Goal: Task Accomplishment & Management: Complete application form

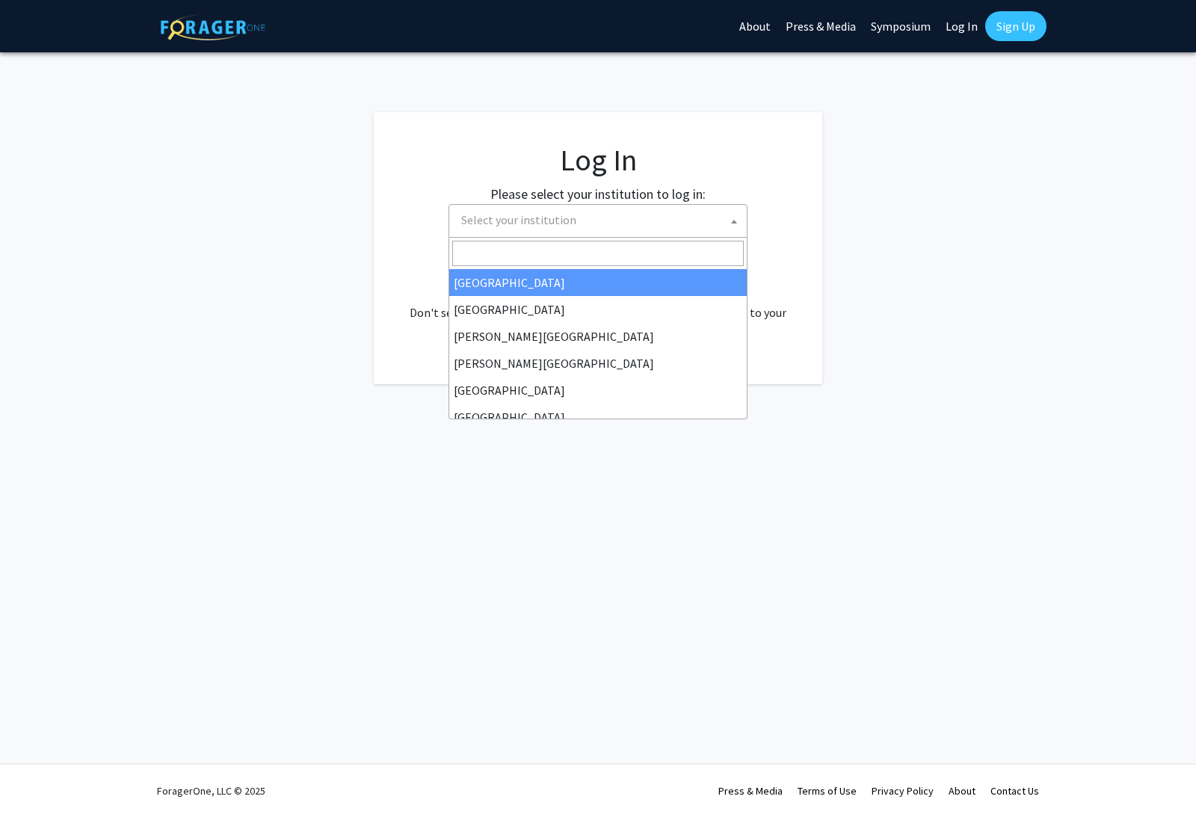
click at [602, 226] on span "Select your institution" at bounding box center [600, 220] width 291 height 31
select select "34"
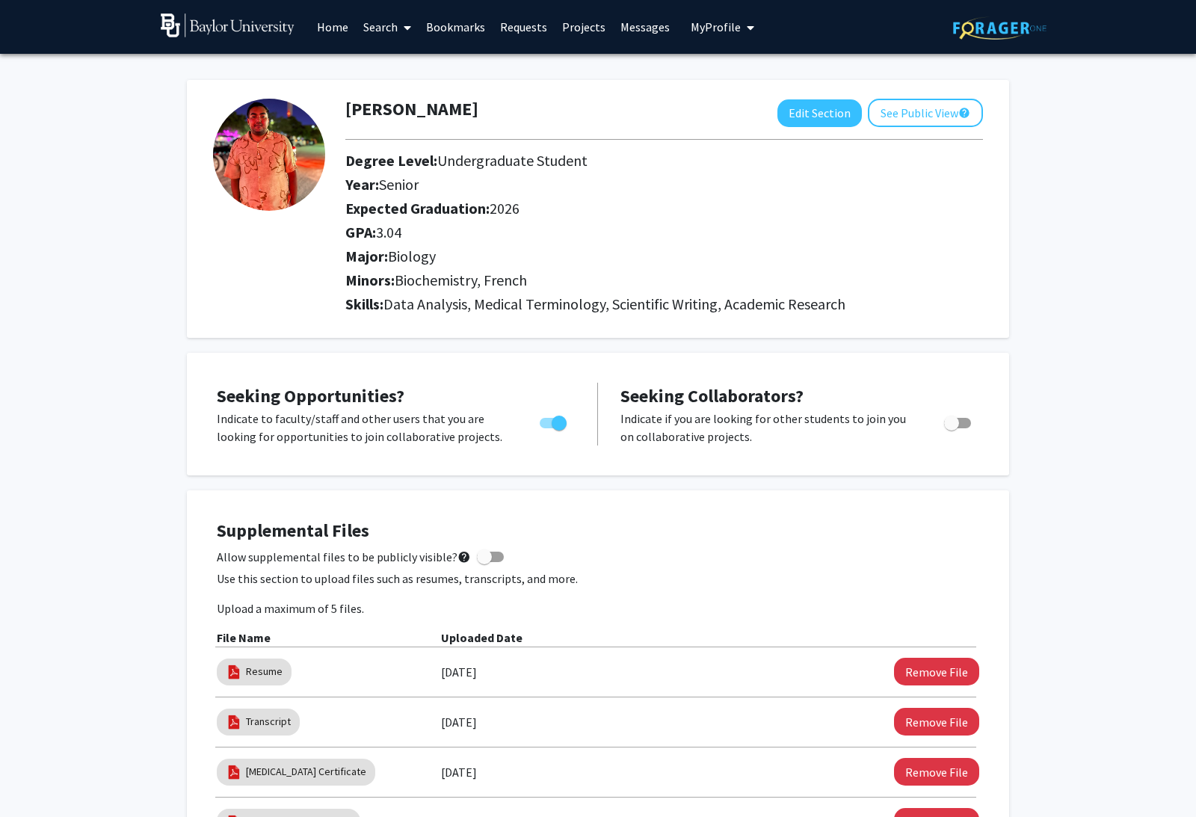
click at [384, 22] on link "Search" at bounding box center [387, 27] width 63 height 52
click at [472, 65] on link "Faculty/Staff" at bounding box center [494, 69] width 277 height 22
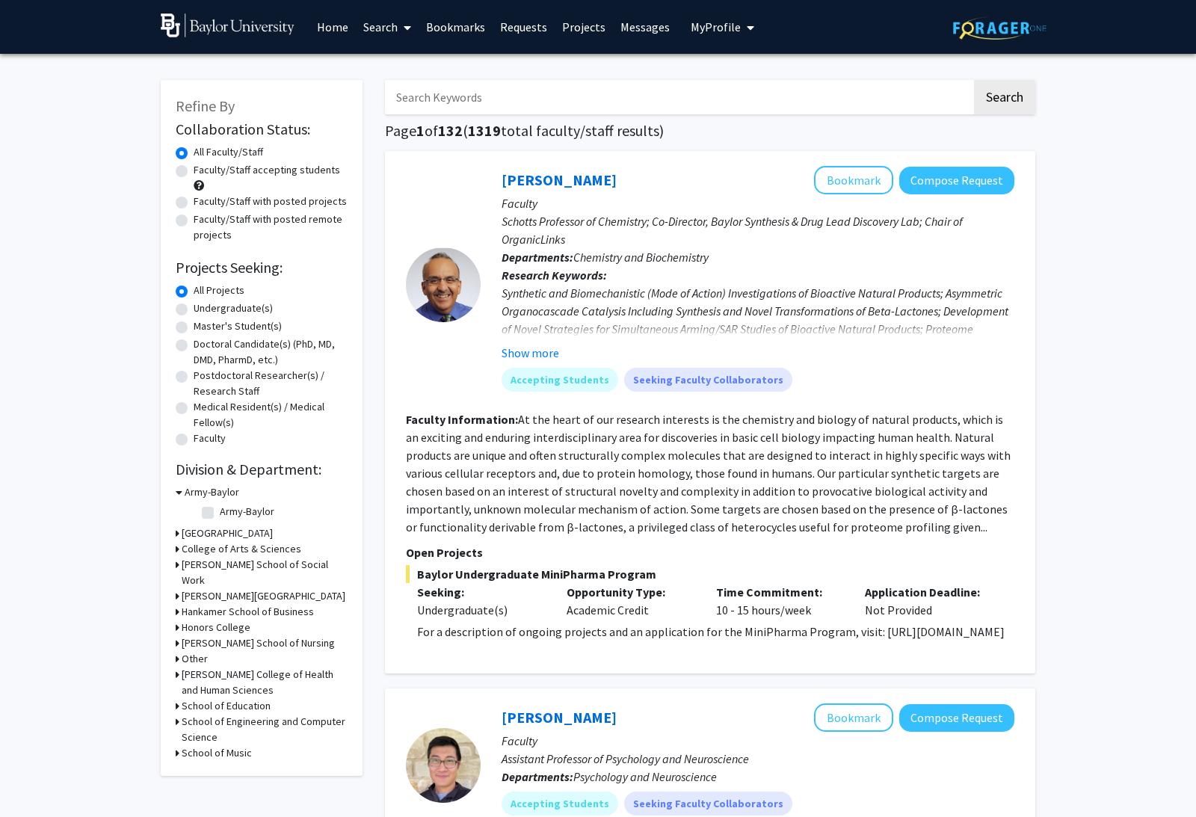
click at [540, 37] on link "Requests" at bounding box center [523, 27] width 62 height 52
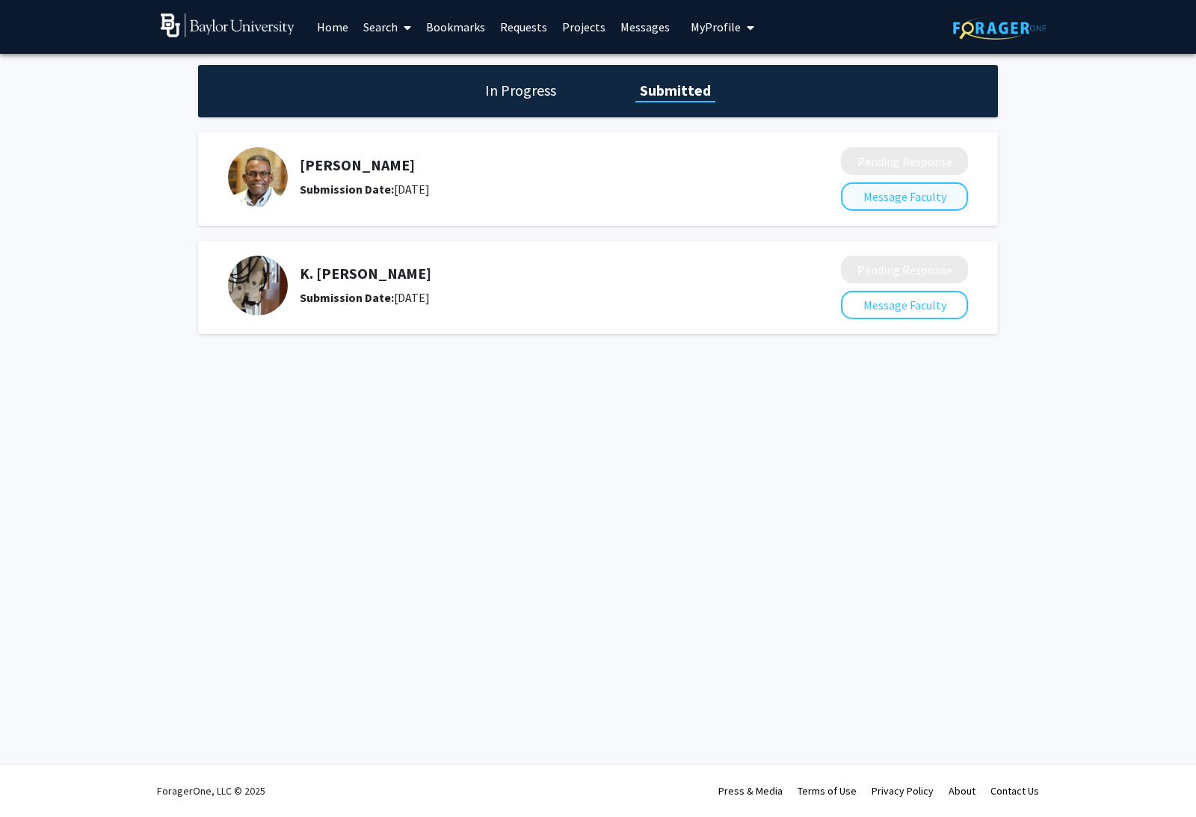
click at [906, 194] on button "Message Faculty" at bounding box center [904, 196] width 127 height 28
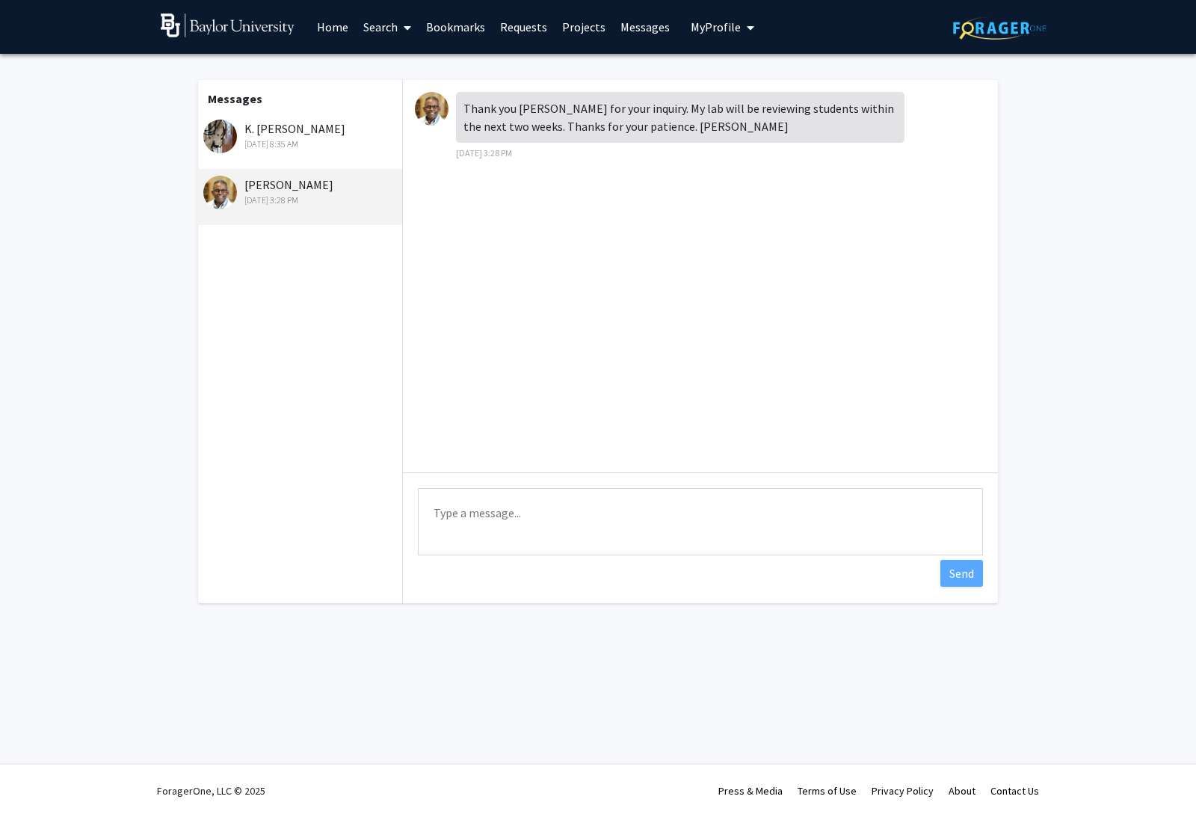
click at [734, 548] on textarea "Type a message" at bounding box center [700, 521] width 565 height 67
click at [811, 125] on div "Thank you [PERSON_NAME] for your inquiry. My lab will be reviewing students wit…" at bounding box center [680, 117] width 448 height 51
click at [773, 488] on textarea "Type a message" at bounding box center [700, 521] width 565 height 67
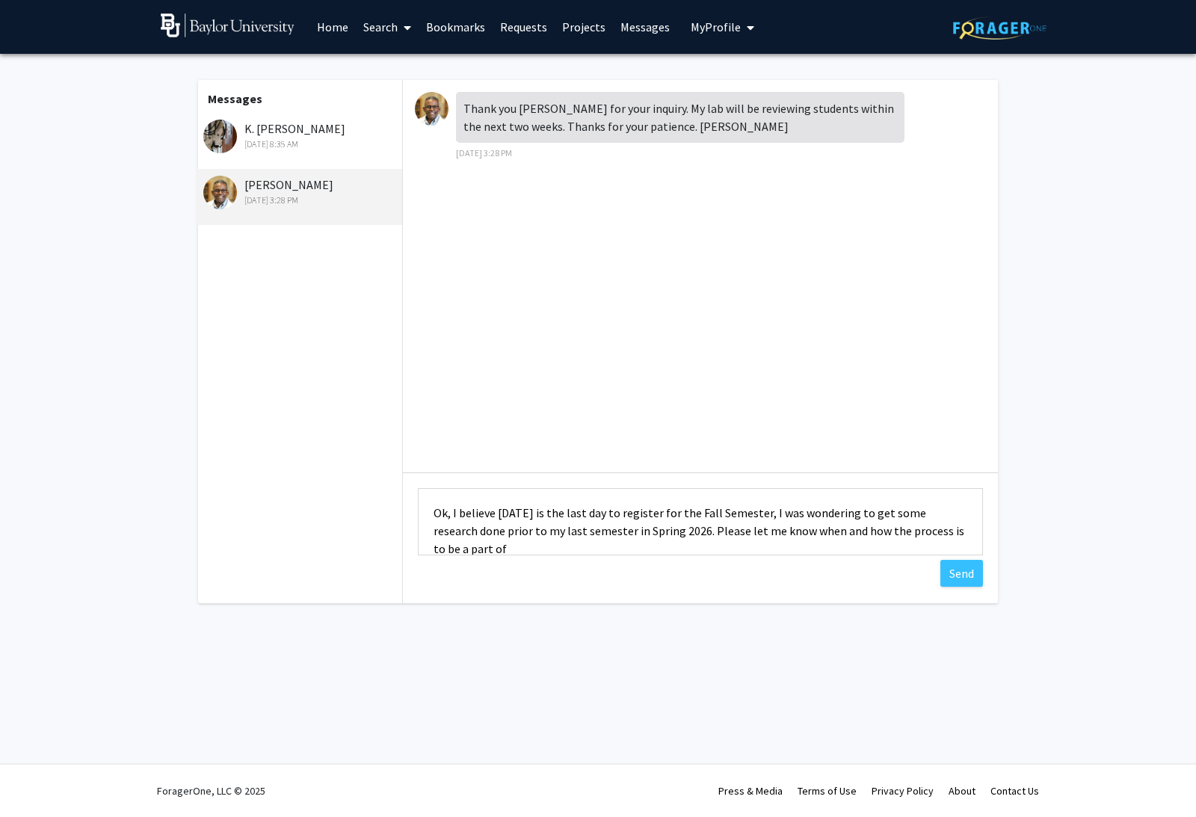
scroll to position [1, 0]
click at [452, 512] on textarea "Ok, I believe [DATE] is the last day to register for the Fall Semester, I was w…" at bounding box center [700, 521] width 565 height 67
type textarea "Ok, however I believe [DATE] is the last day to register for the Fall Semester,…"
click at [950, 577] on button "Send" at bounding box center [961, 573] width 43 height 27
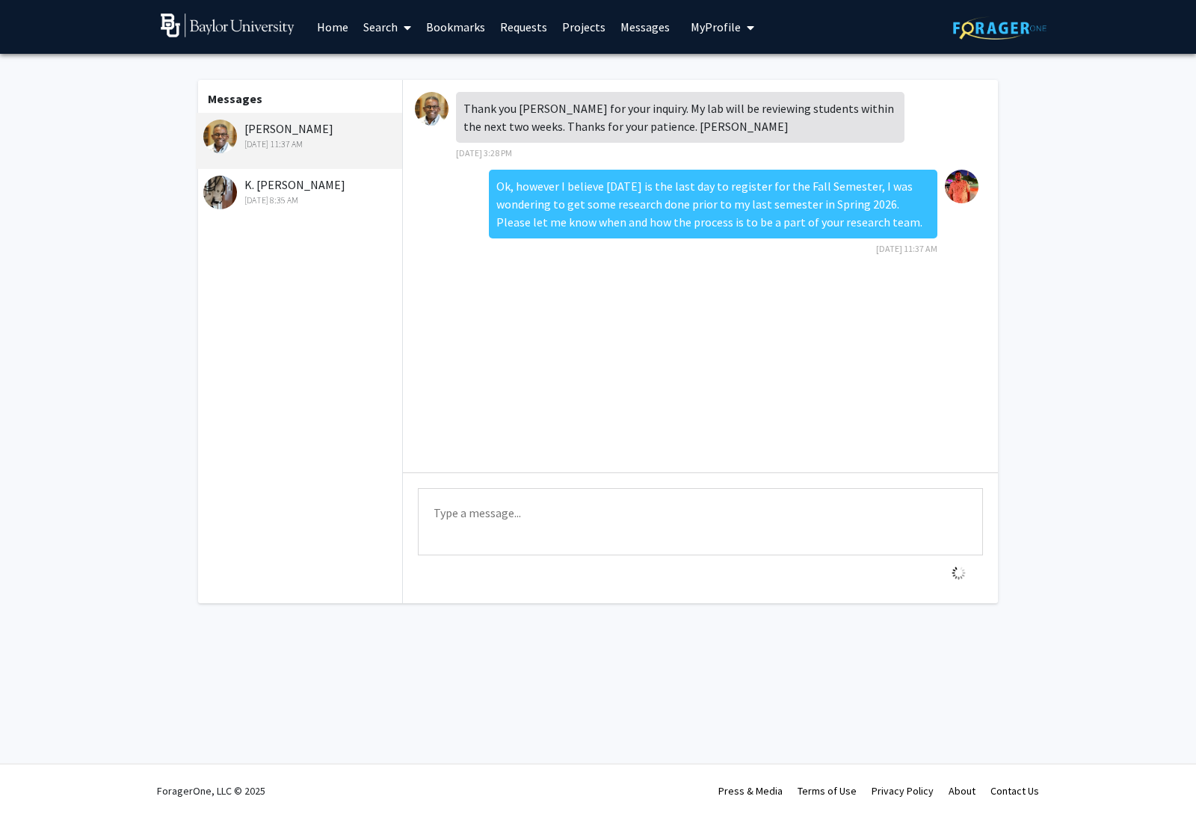
scroll to position [0, 0]
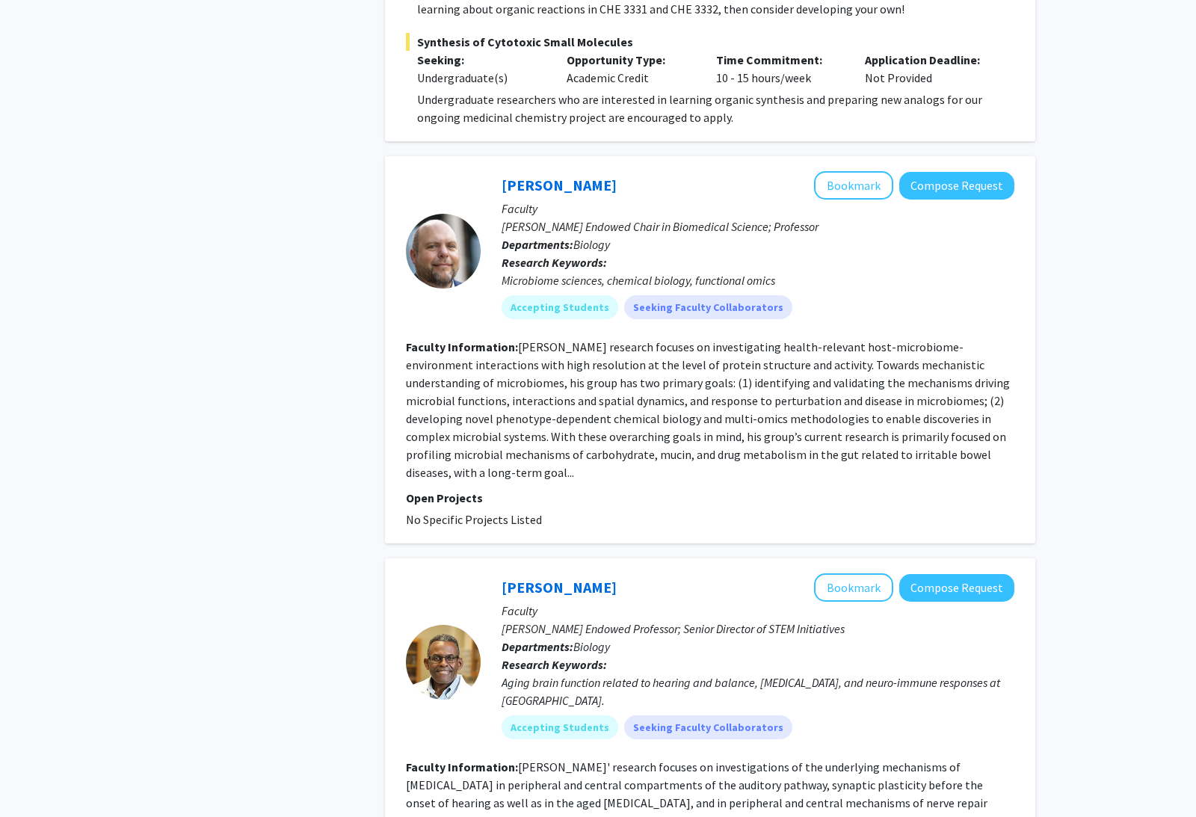
scroll to position [2186, 0]
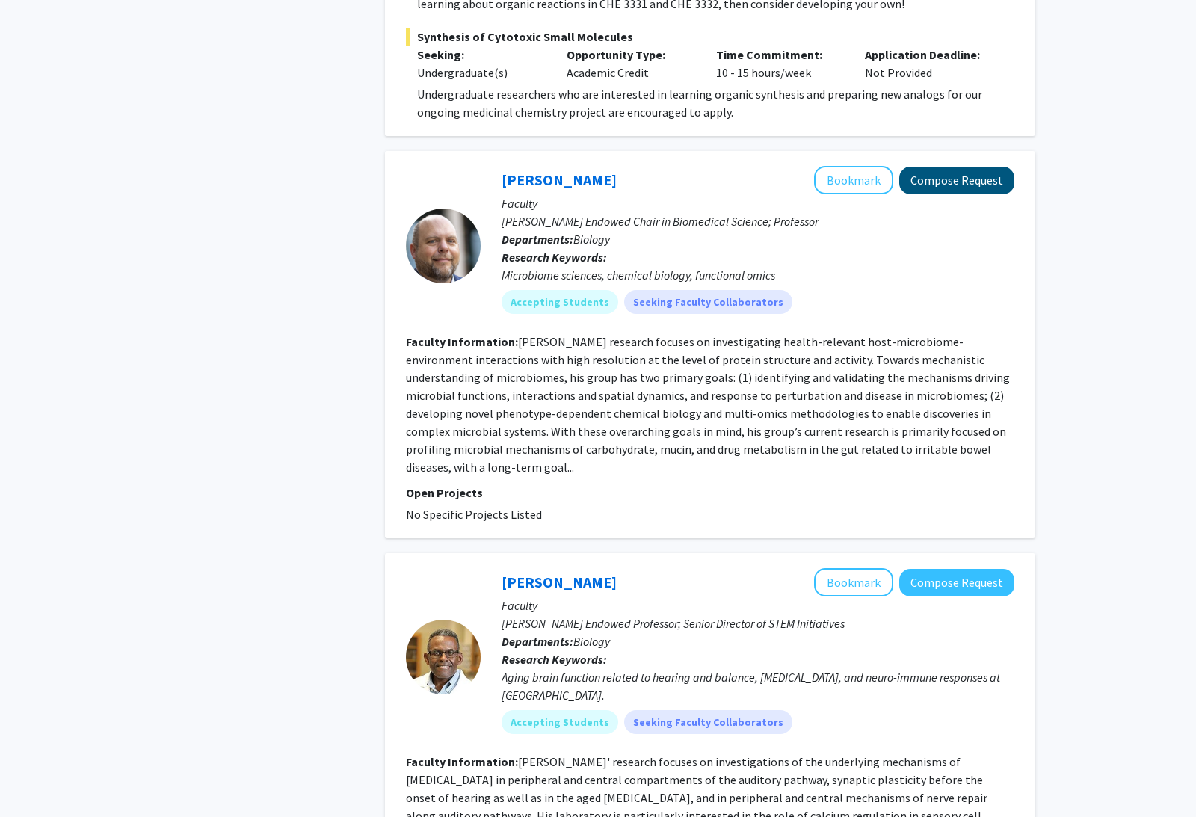
click at [966, 167] on button "Compose Request" at bounding box center [956, 181] width 115 height 28
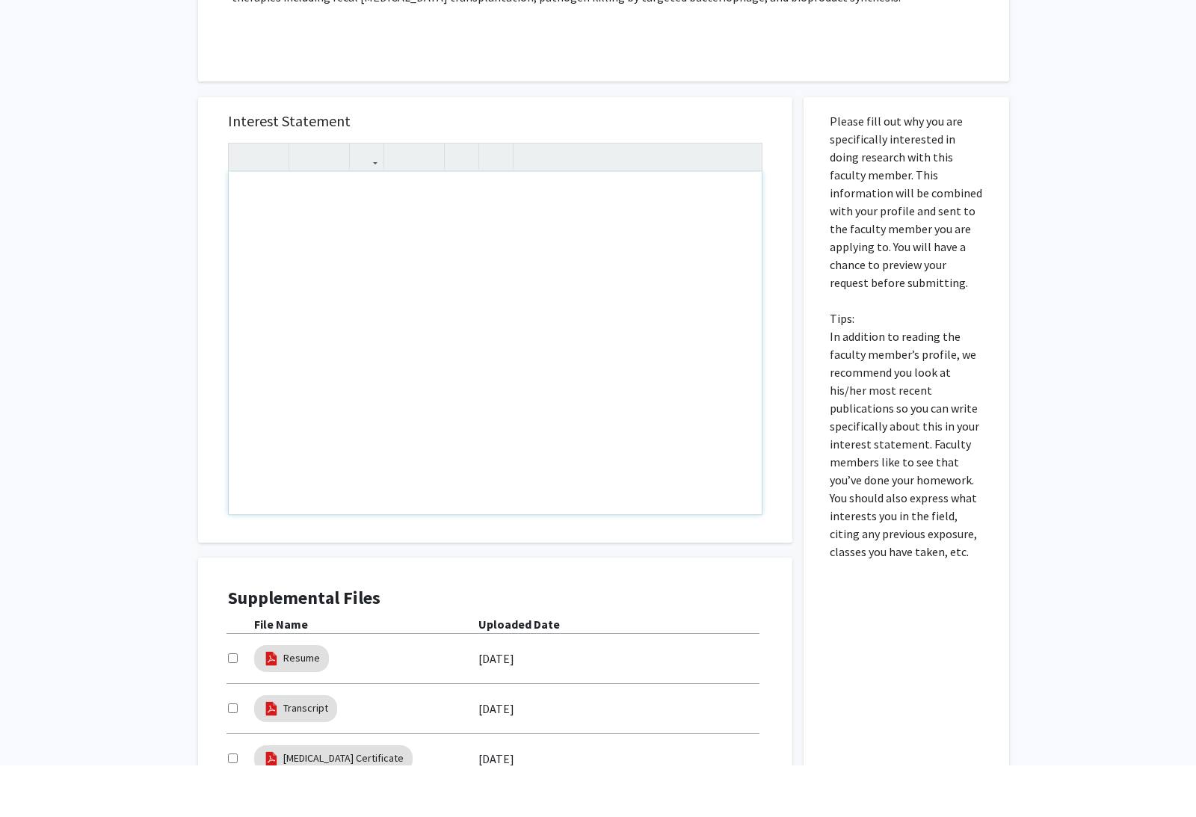
scroll to position [365, 0]
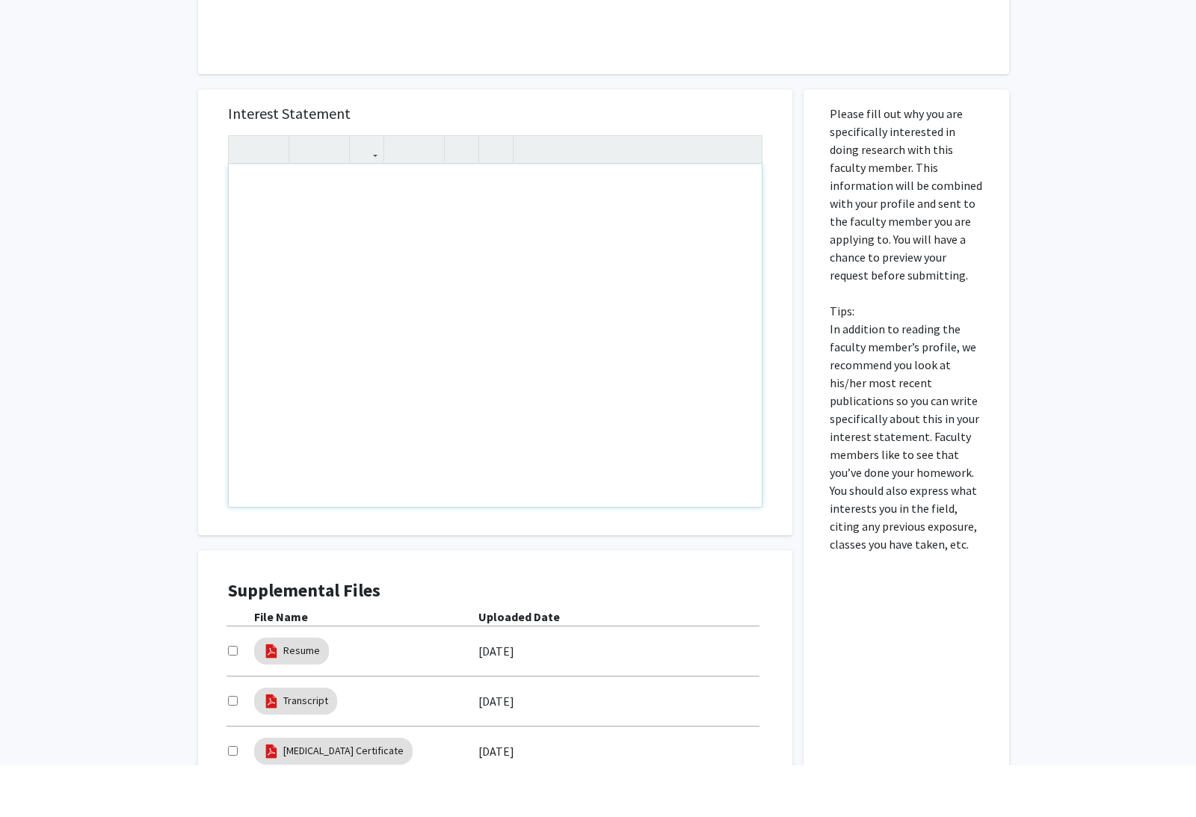
click at [238, 693] on div at bounding box center [241, 702] width 26 height 18
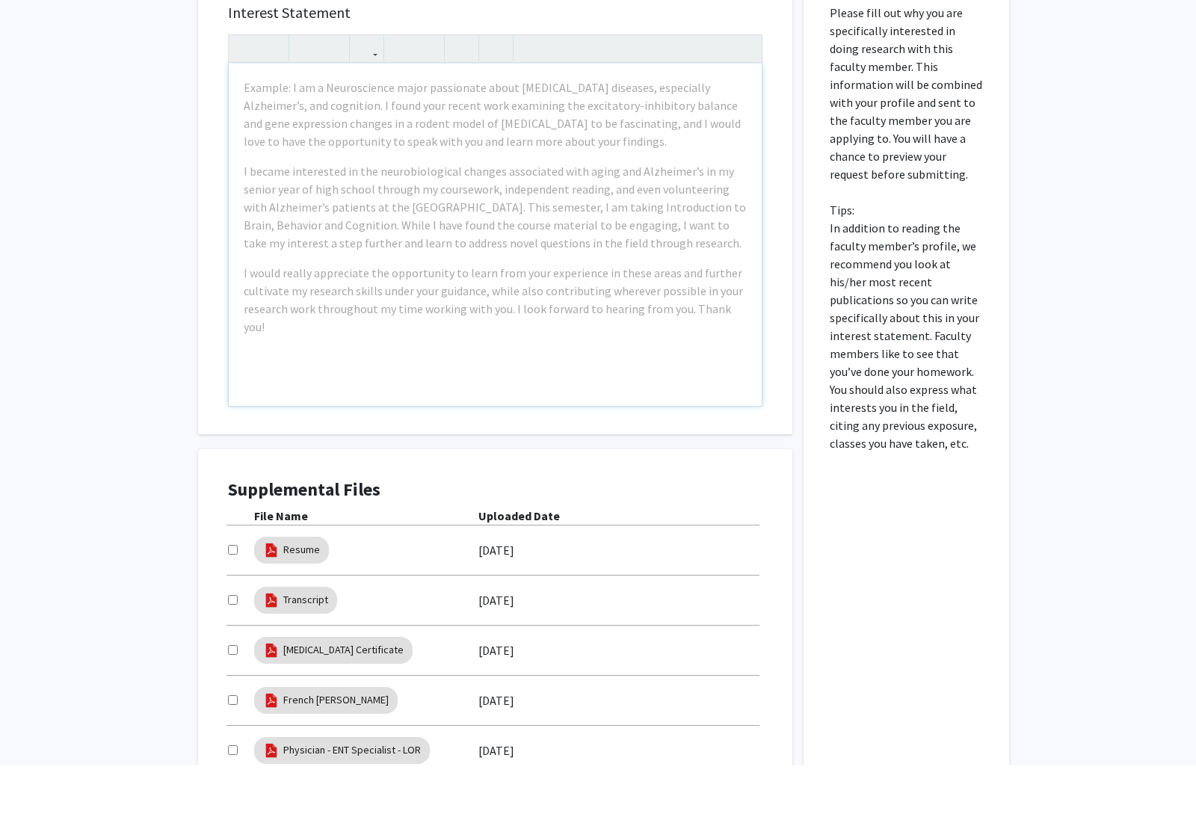
scroll to position [518, 0]
click at [238, 547] on input "checkbox" at bounding box center [233, 549] width 10 height 10
checkbox input "true"
click at [238, 594] on input "checkbox" at bounding box center [233, 599] width 10 height 10
checkbox input "true"
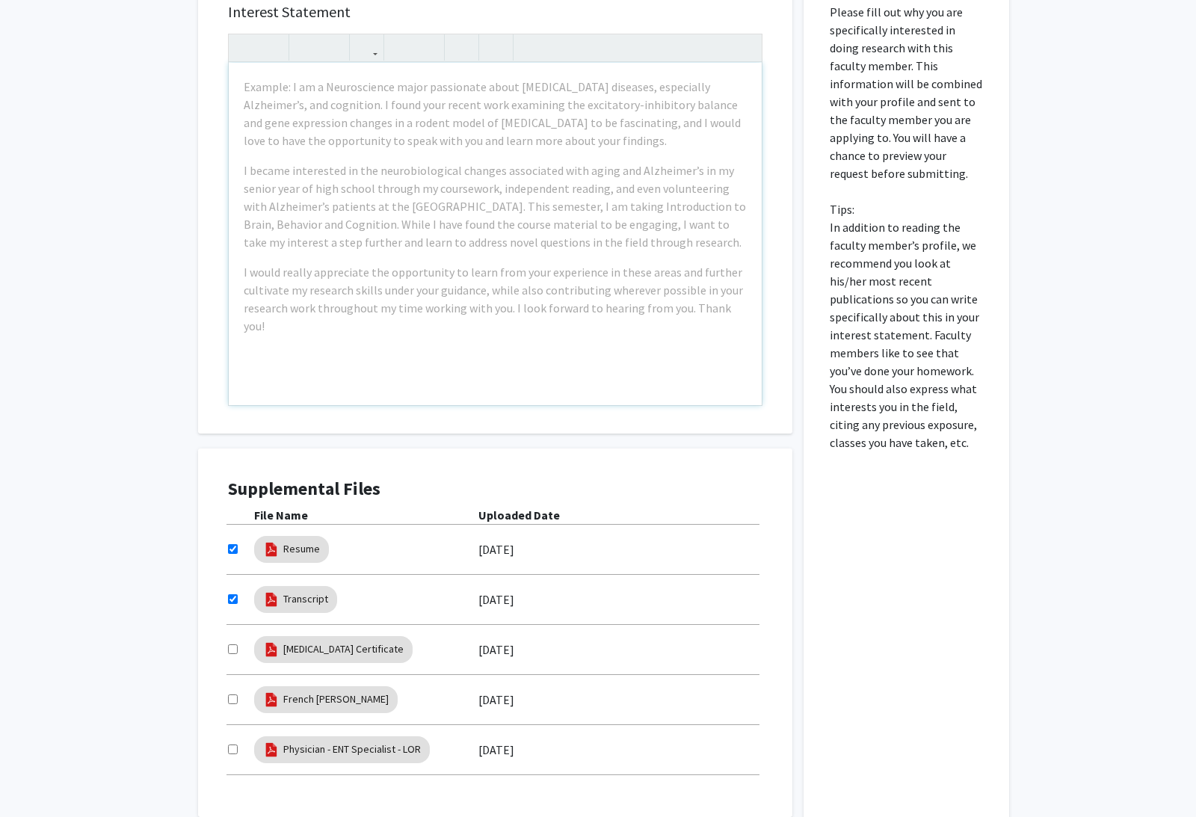
click at [238, 651] on input "checkbox" at bounding box center [233, 649] width 10 height 10
checkbox input "true"
click at [232, 700] on input "checkbox" at bounding box center [233, 699] width 10 height 10
checkbox input "true"
click at [238, 744] on input "checkbox" at bounding box center [233, 749] width 10 height 10
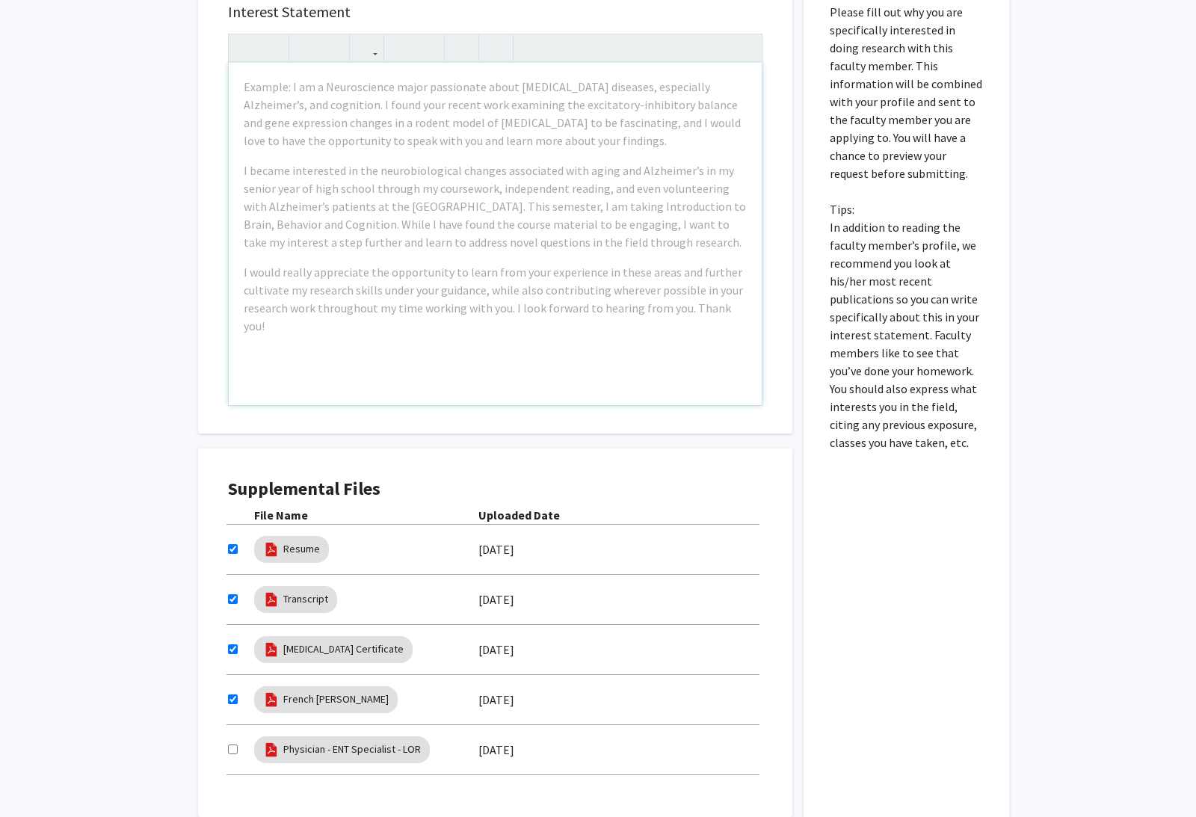
checkbox input "true"
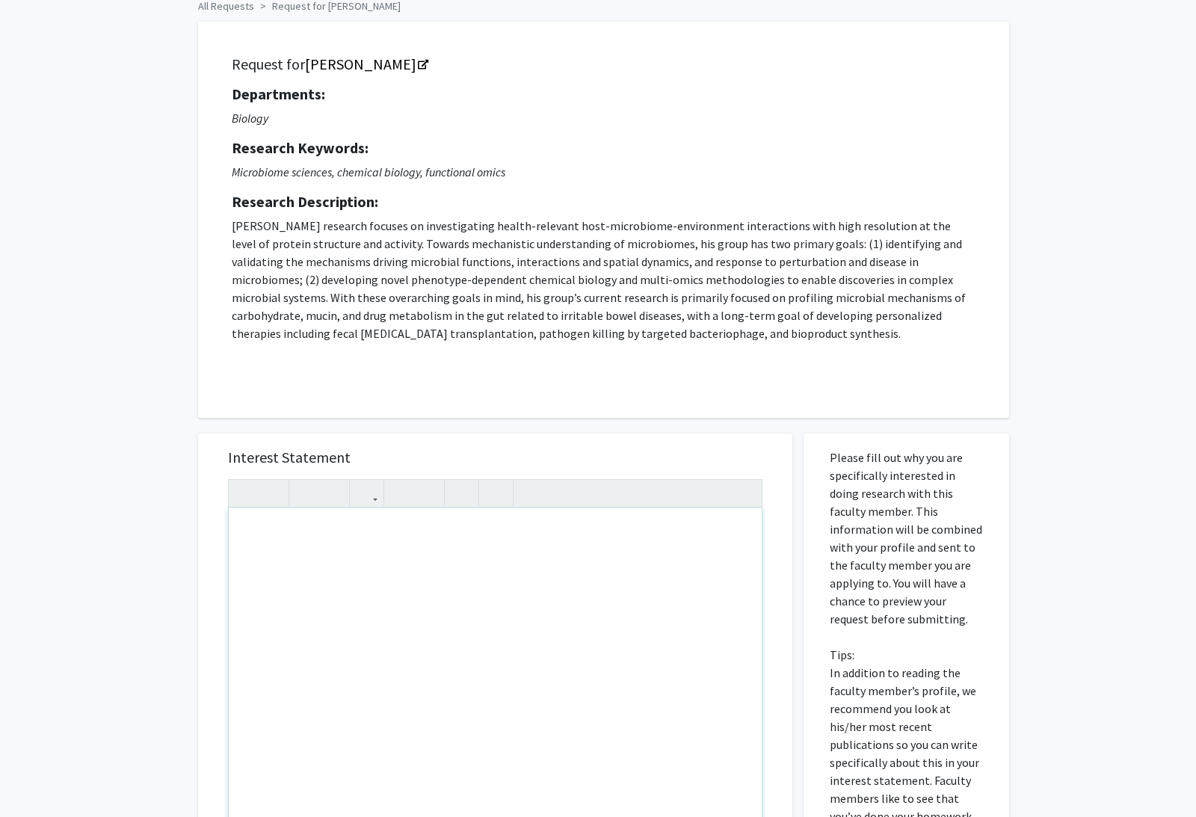
scroll to position [48, 0]
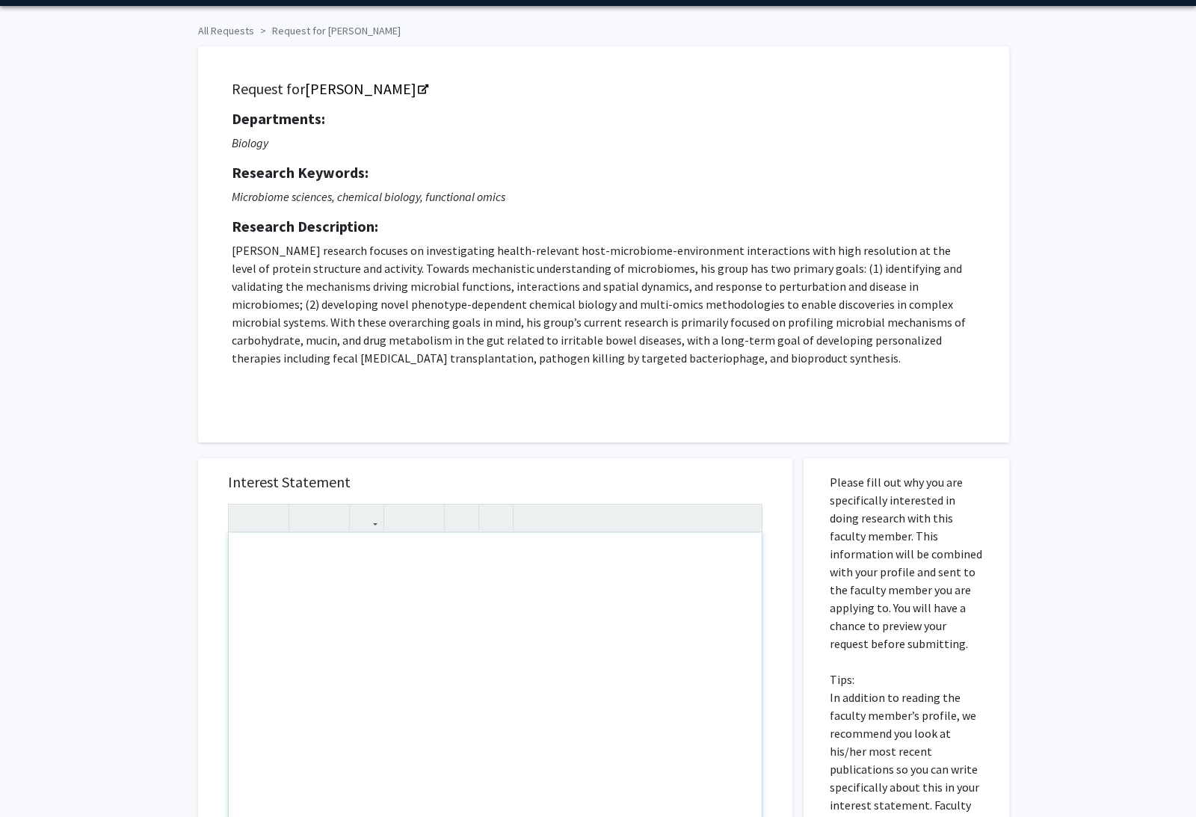
click at [596, 590] on div "Note to users with screen readers: Please press Alt+0 or Option+0 to deactivate…" at bounding box center [495, 704] width 533 height 342
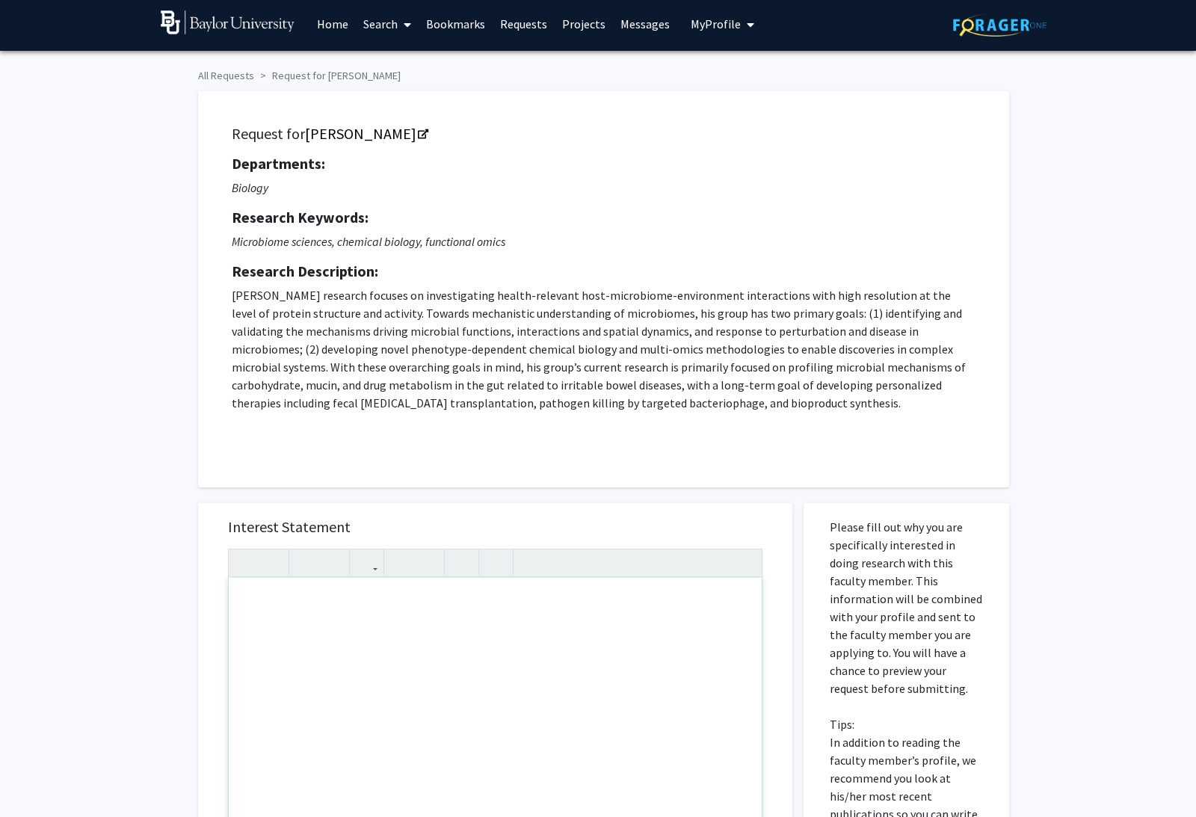
scroll to position [0, 0]
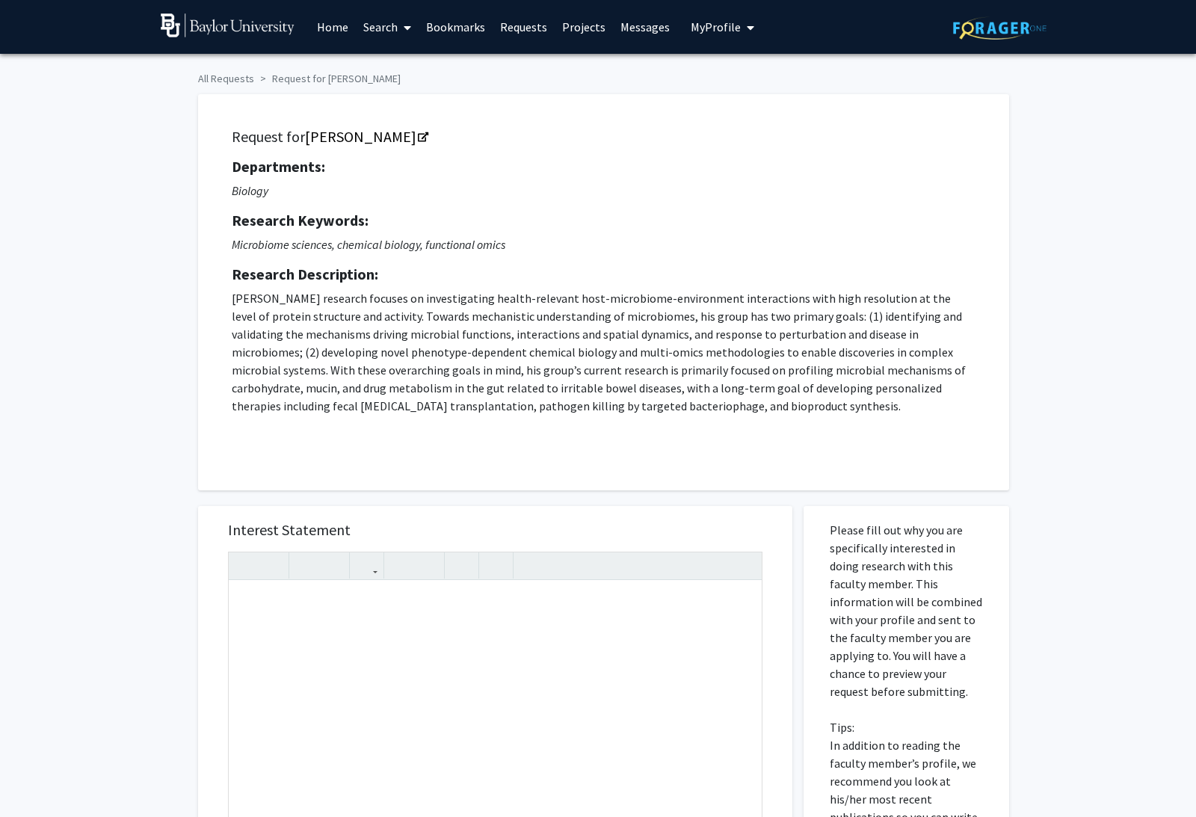
click at [642, 34] on link "Messages" at bounding box center [645, 27] width 64 height 52
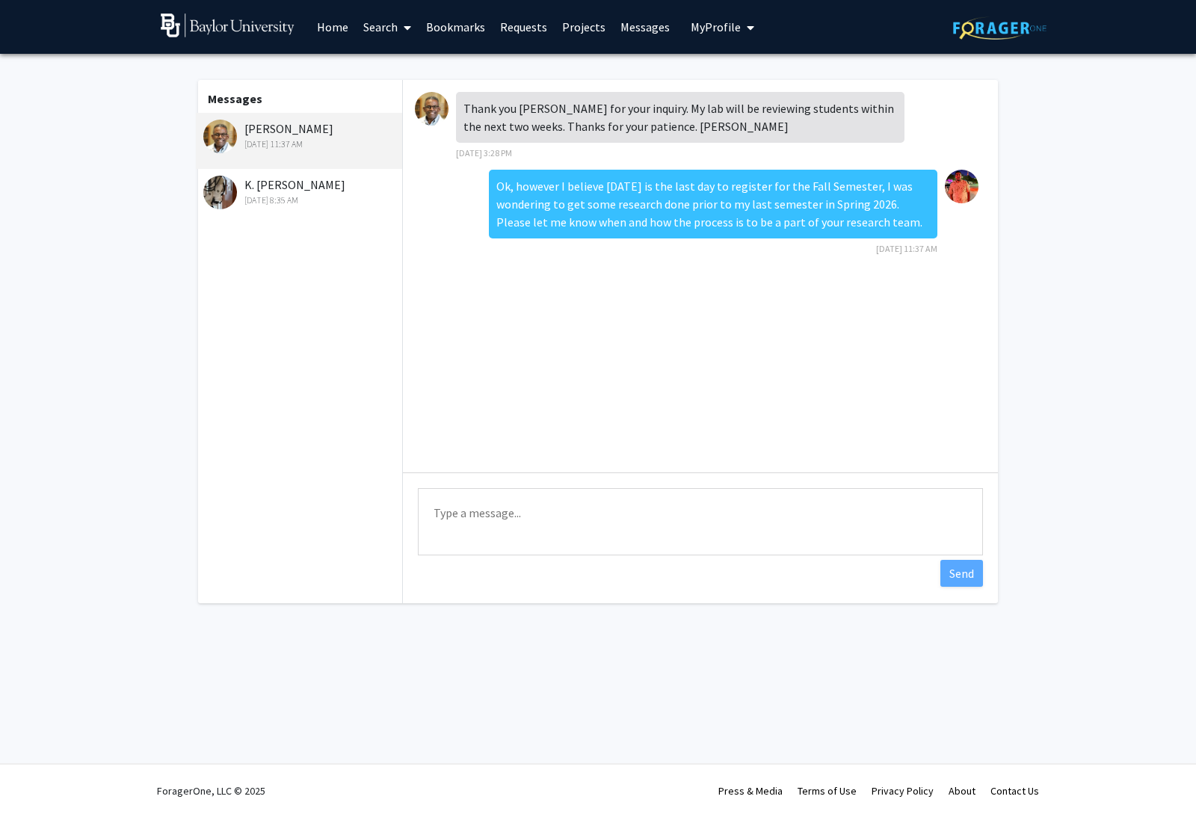
click at [325, 194] on div "[DATE] 8:35 AM" at bounding box center [300, 200] width 195 height 13
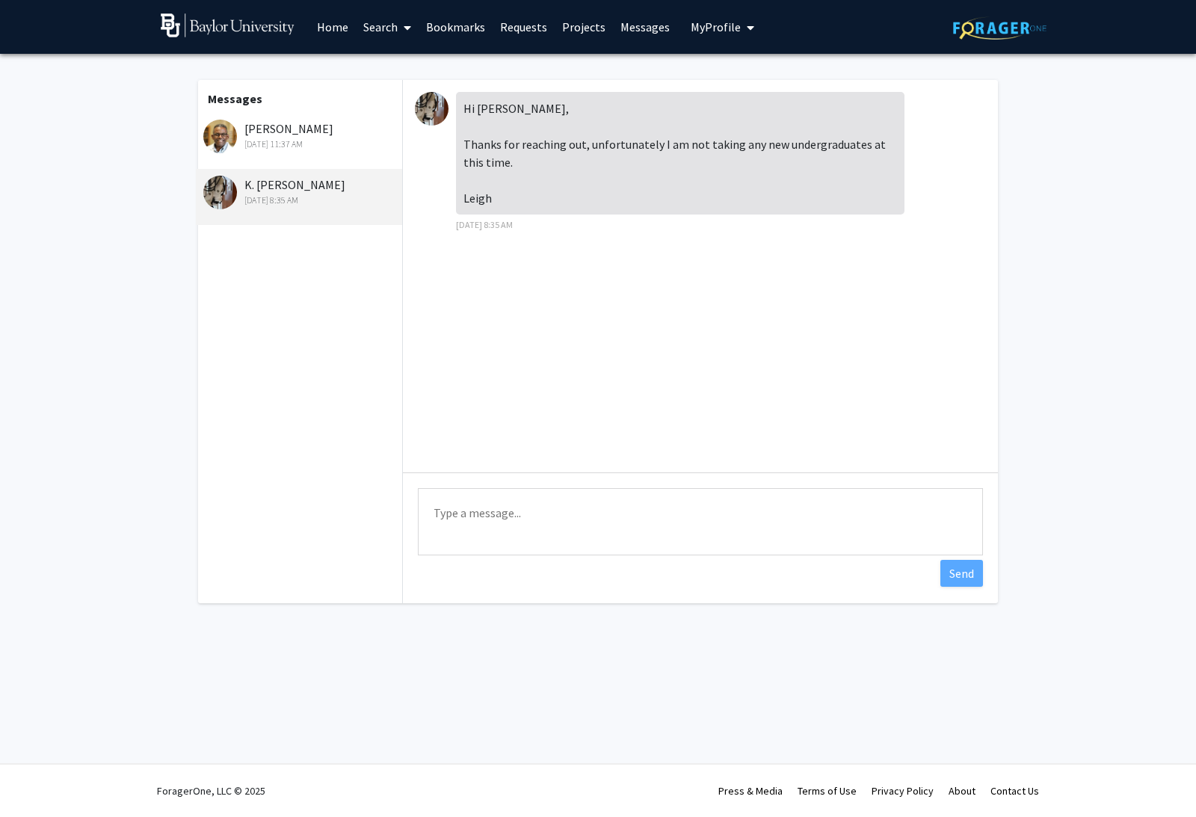
click at [301, 144] on div "[DATE] 11:37 AM" at bounding box center [300, 143] width 195 height 13
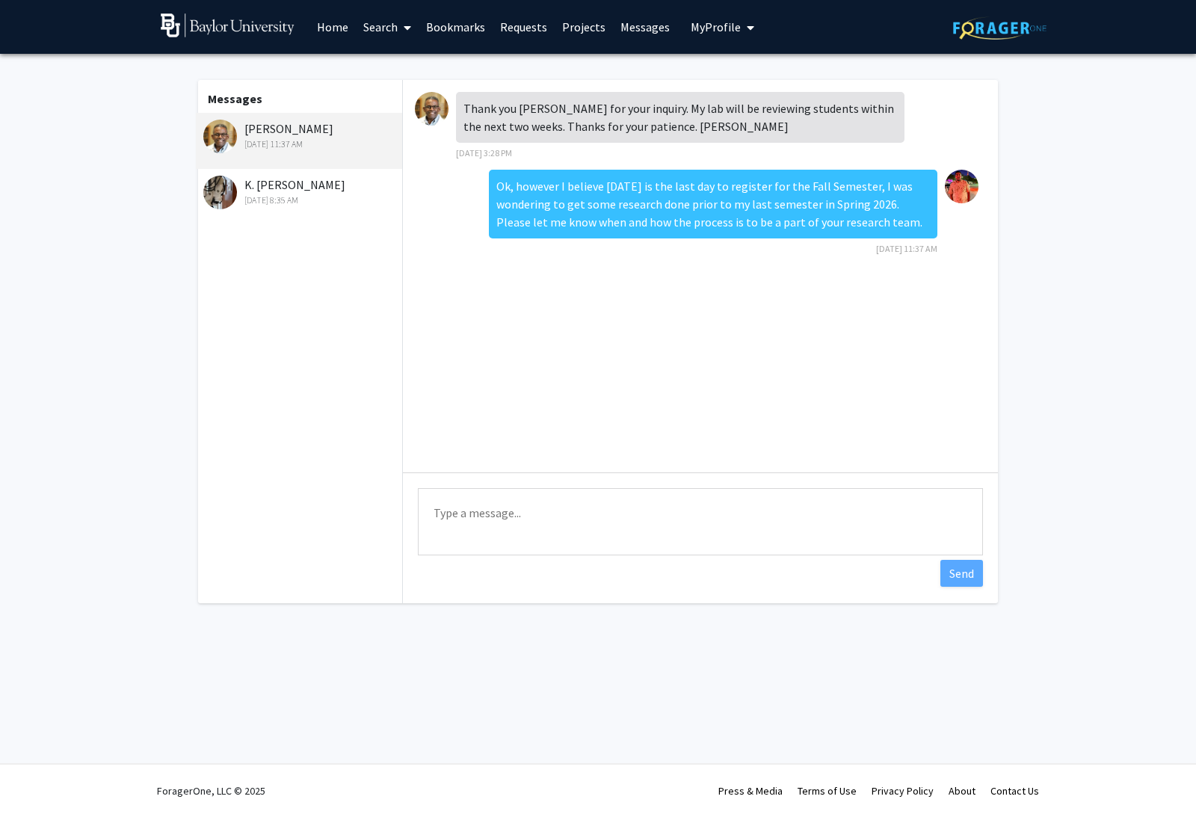
click at [440, 104] on img at bounding box center [432, 109] width 34 height 34
click at [513, 31] on link "Requests" at bounding box center [523, 27] width 62 height 52
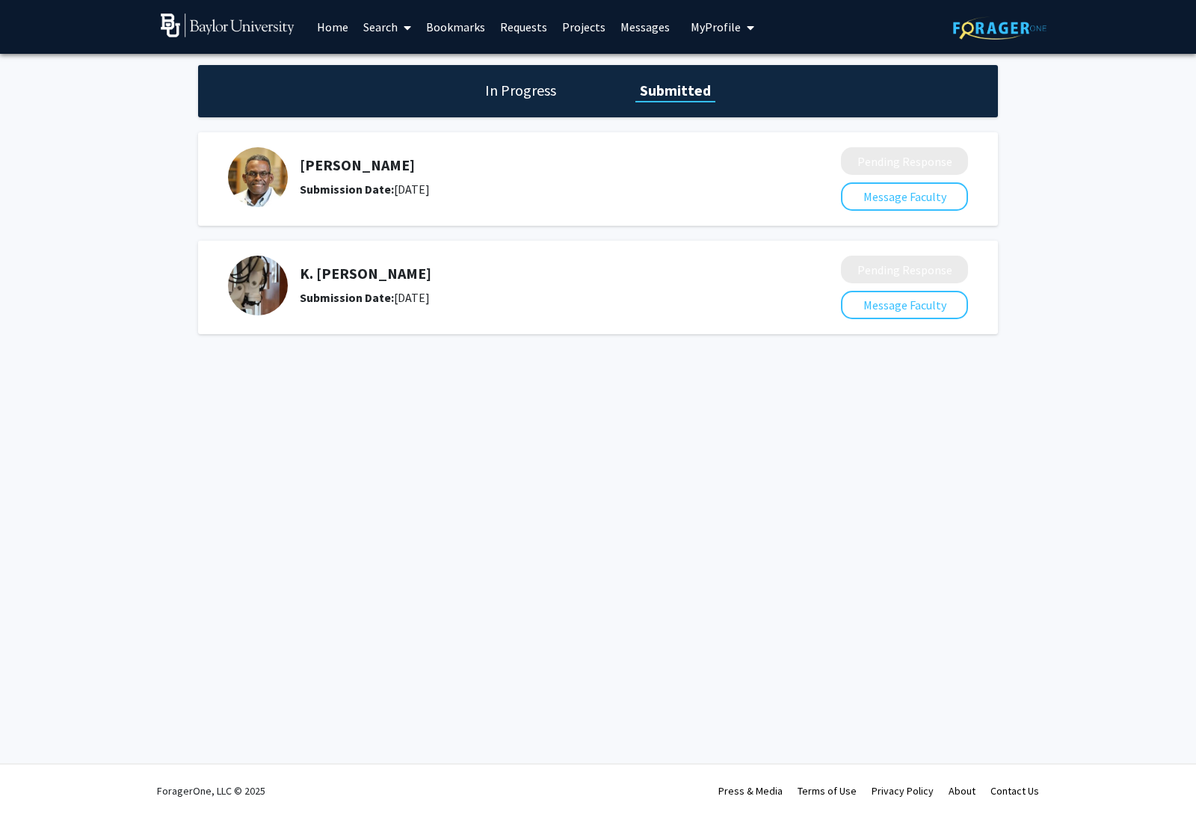
click at [579, 27] on link "Projects" at bounding box center [583, 27] width 58 height 52
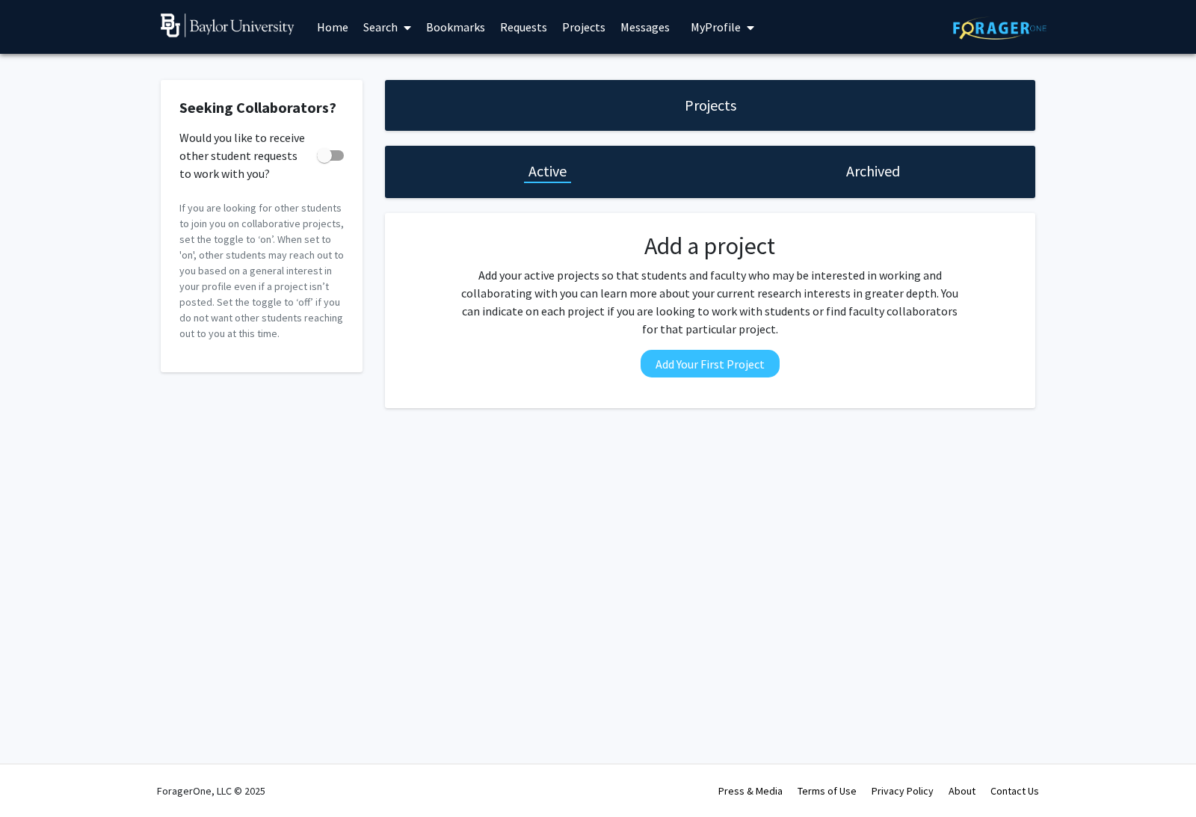
click at [546, 26] on link "Requests" at bounding box center [523, 27] width 62 height 52
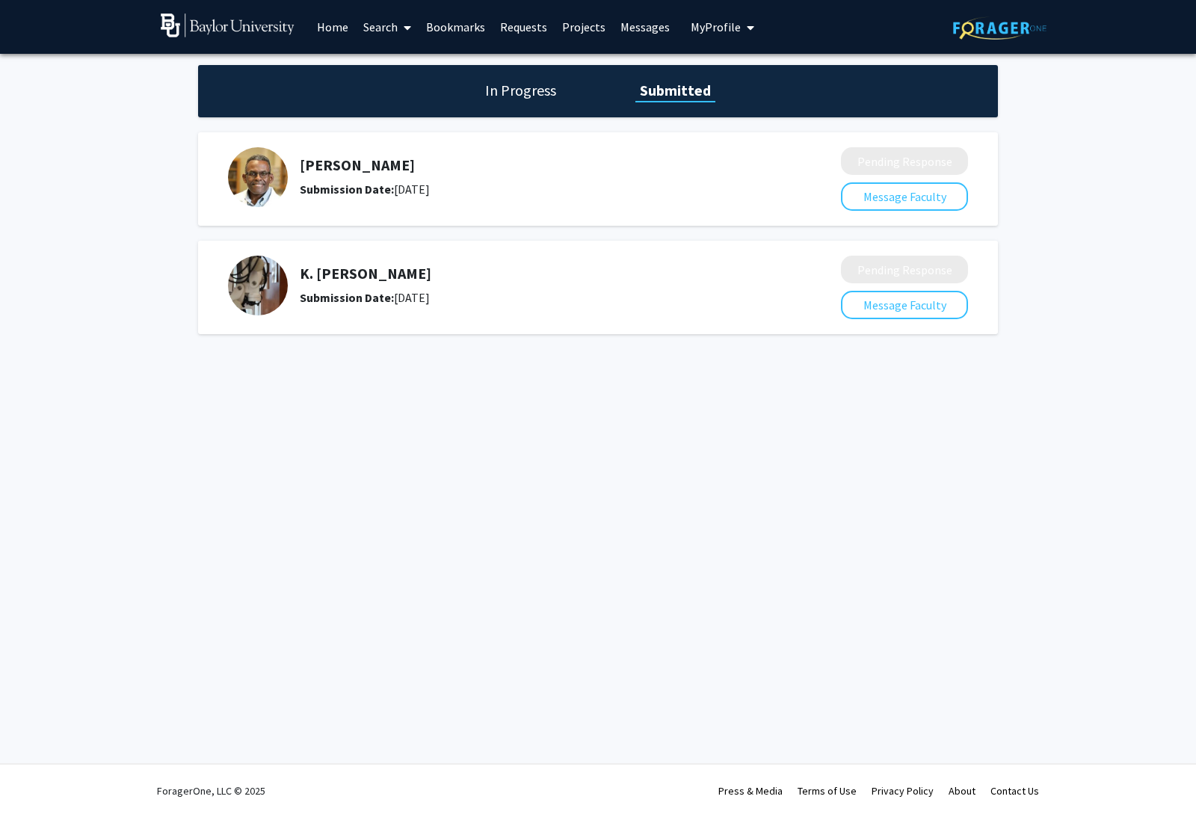
click at [522, 87] on h1 "In Progress" at bounding box center [520, 90] width 80 height 21
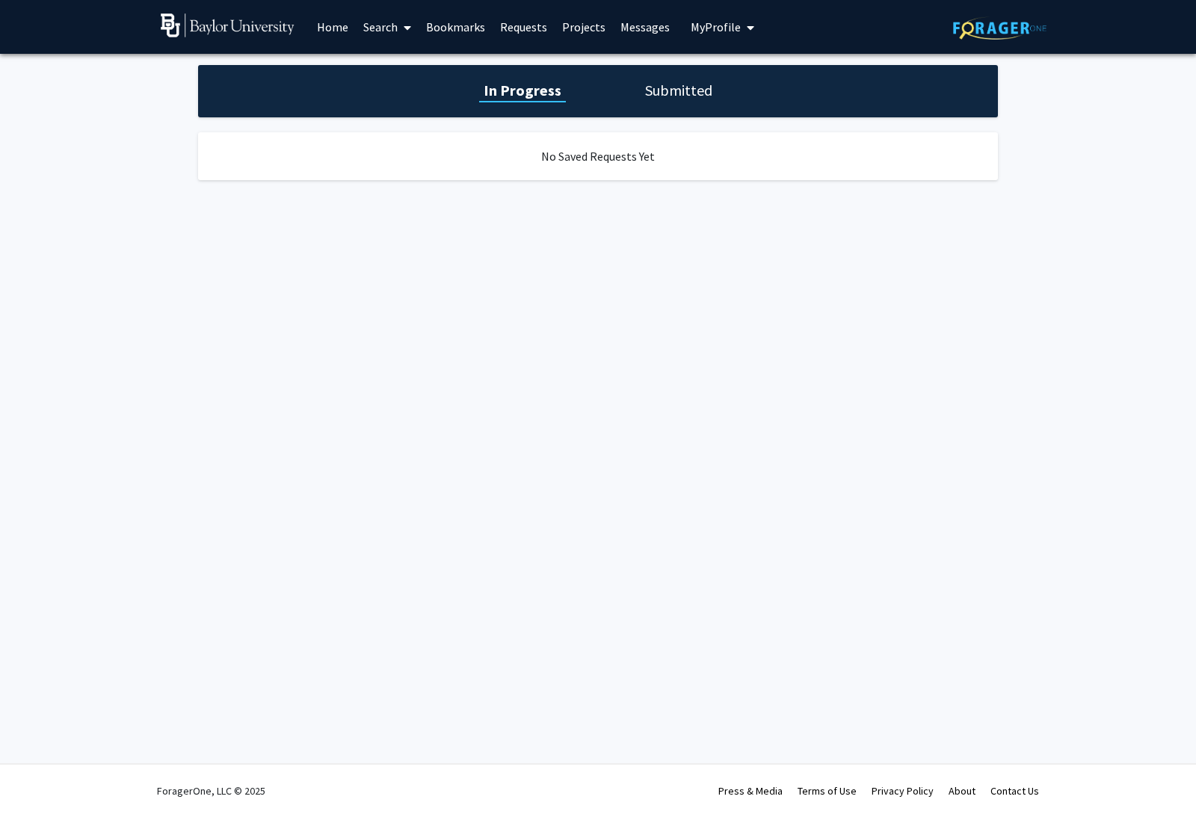
click at [669, 99] on h1 "Submitted" at bounding box center [678, 90] width 76 height 21
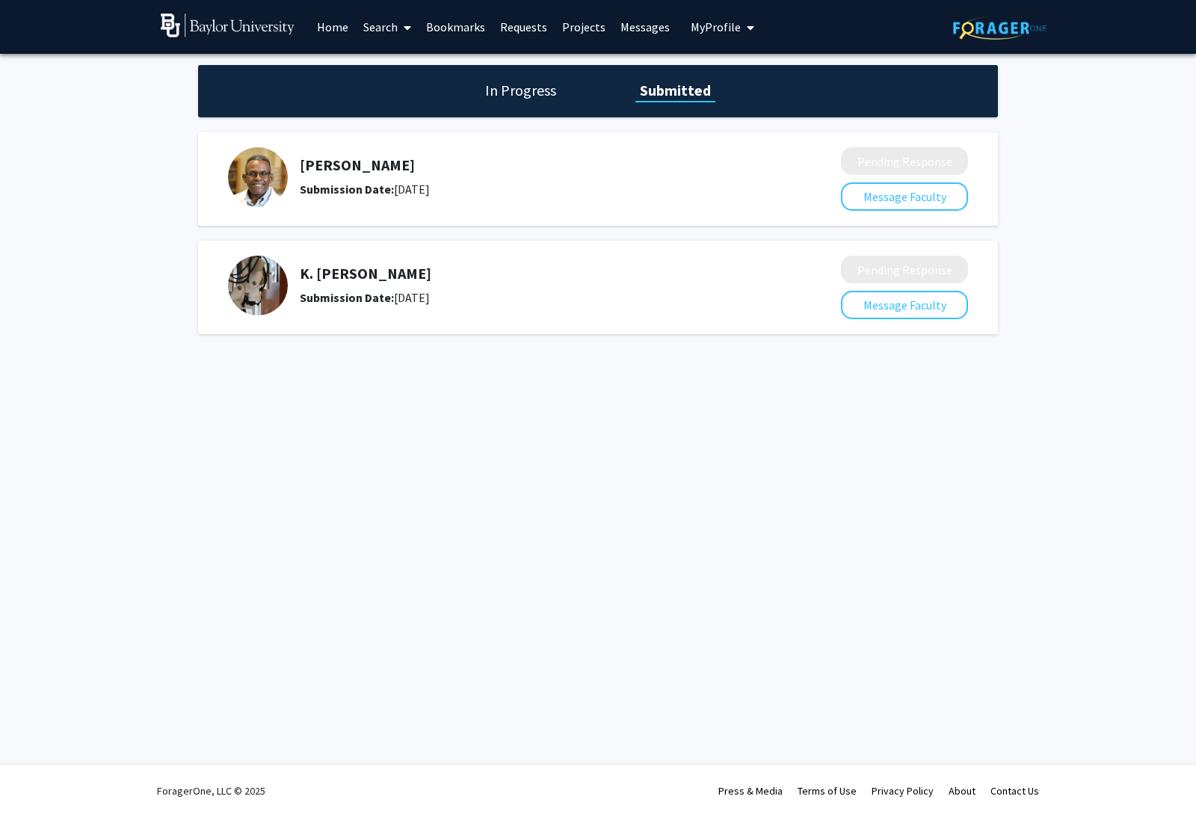
click at [297, 171] on div "[PERSON_NAME] Submission Date: [DATE]" at bounding box center [524, 177] width 592 height 60
click at [260, 188] on img at bounding box center [258, 177] width 60 height 60
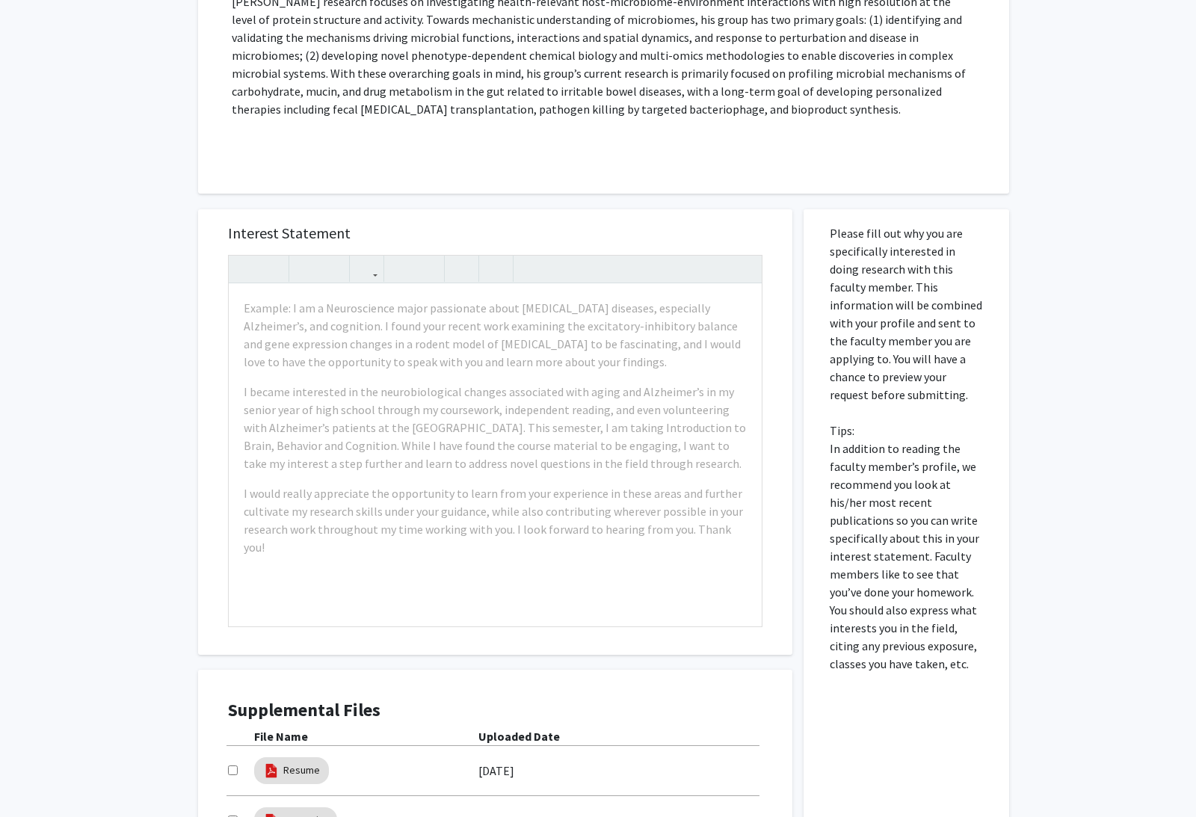
scroll to position [472, 0]
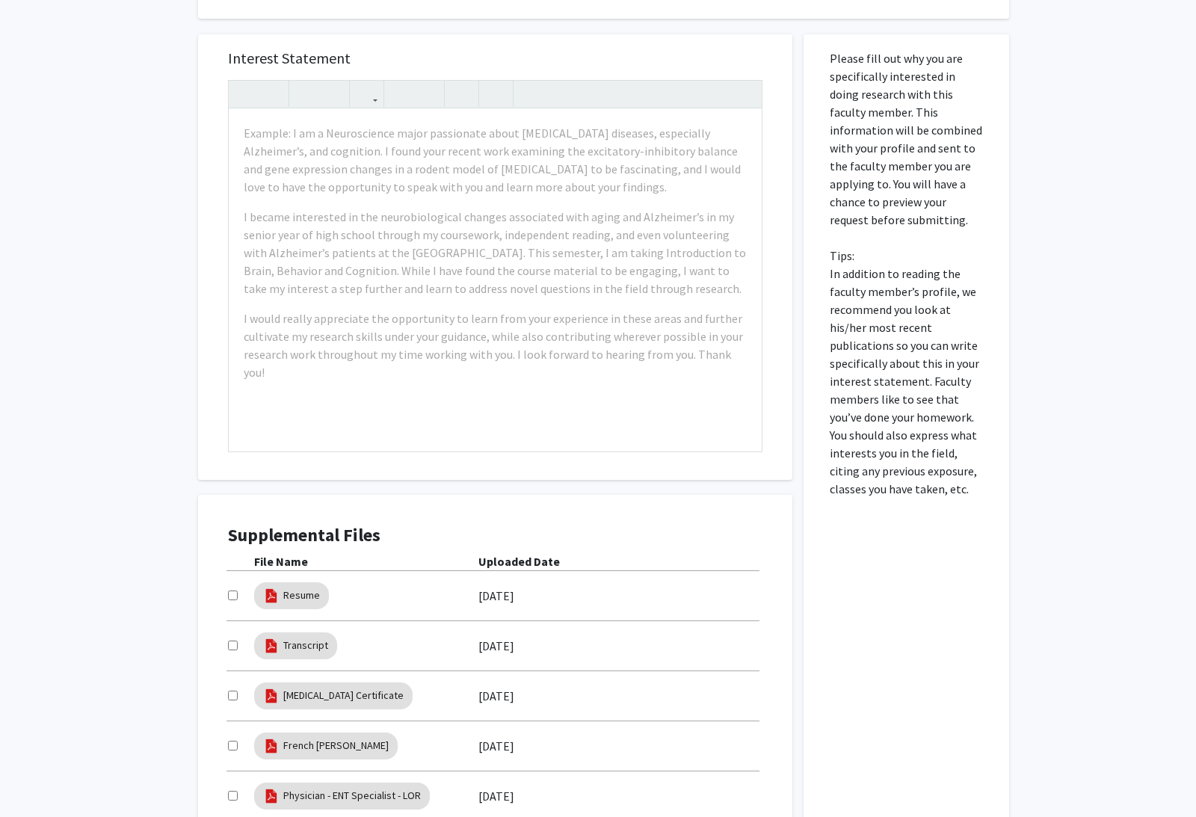
click at [236, 581] on div "Resume [DATE]" at bounding box center [495, 595] width 534 height 34
click at [234, 590] on input "checkbox" at bounding box center [233, 595] width 10 height 10
checkbox input "true"
click at [228, 628] on div "Transcript [DATE]" at bounding box center [495, 645] width 534 height 34
click at [241, 638] on div at bounding box center [241, 646] width 26 height 18
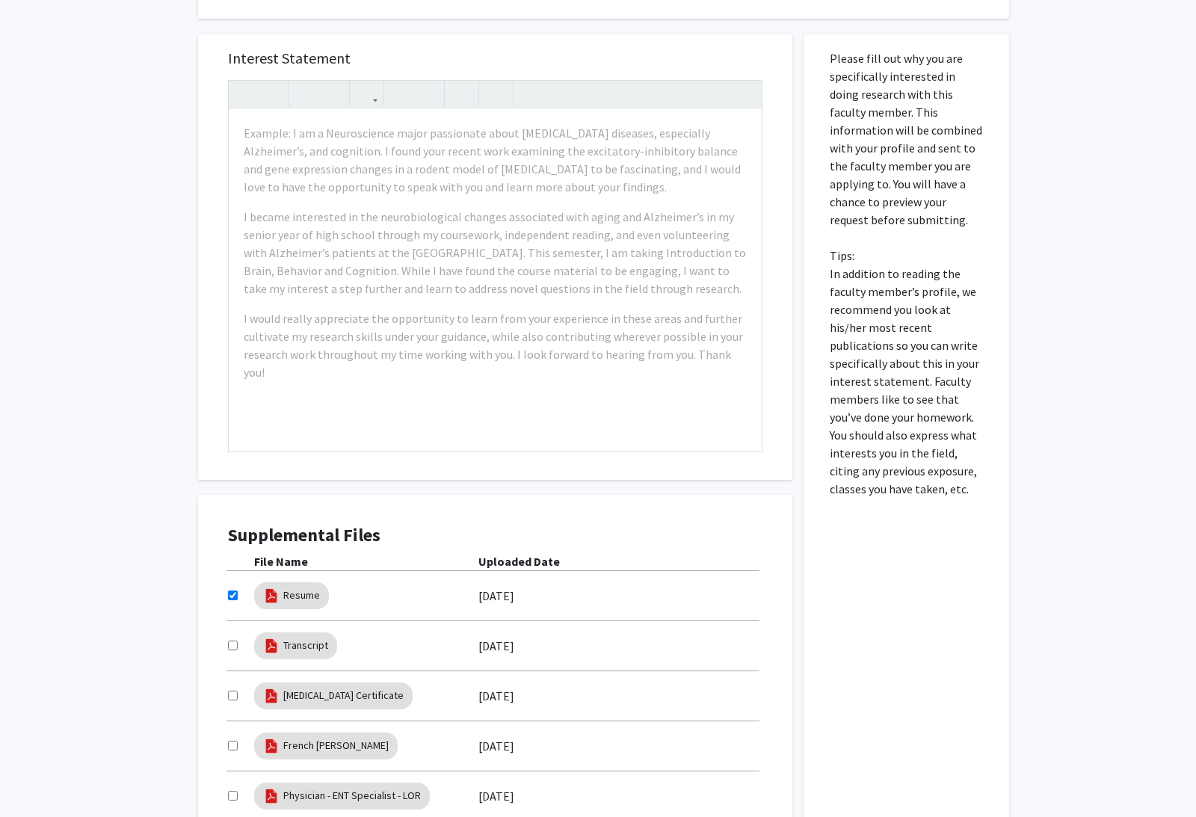
click at [238, 637] on div at bounding box center [241, 646] width 26 height 18
click at [245, 630] on div "Transcript [DATE]" at bounding box center [495, 645] width 534 height 34
click at [242, 637] on div at bounding box center [241, 646] width 26 height 18
click at [242, 641] on div at bounding box center [241, 646] width 26 height 18
click at [243, 637] on div at bounding box center [241, 646] width 26 height 18
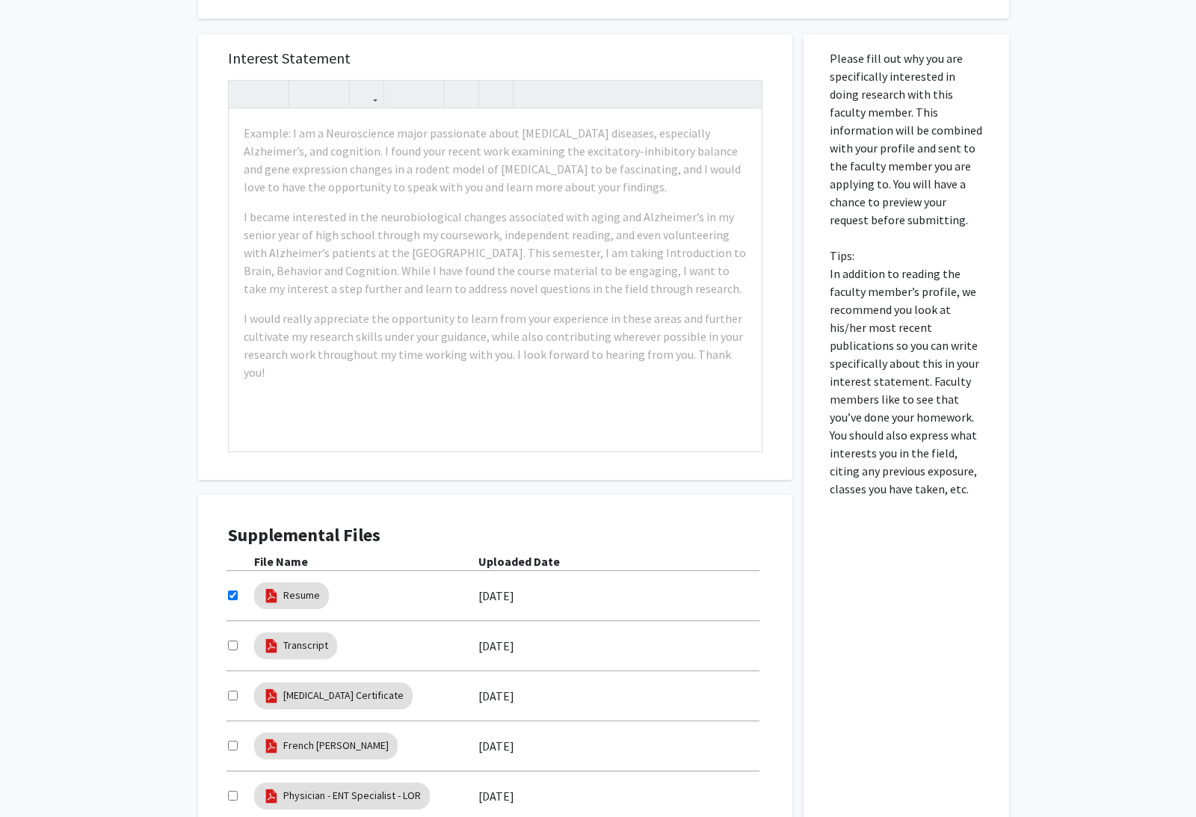
click at [247, 639] on div at bounding box center [241, 646] width 26 height 18
click at [241, 623] on div "File Name Uploaded Date Resume [DATE] Transcript [DATE] [MEDICAL_DATA] Certific…" at bounding box center [495, 686] width 534 height 269
click at [223, 640] on div "Supplemental Files File Name Uploaded Date Resume [DATE] Transcript [DATE] [MED…" at bounding box center [495, 679] width 564 height 338
click at [237, 643] on input "checkbox" at bounding box center [233, 645] width 10 height 10
click at [234, 640] on input "checkbox" at bounding box center [233, 645] width 10 height 10
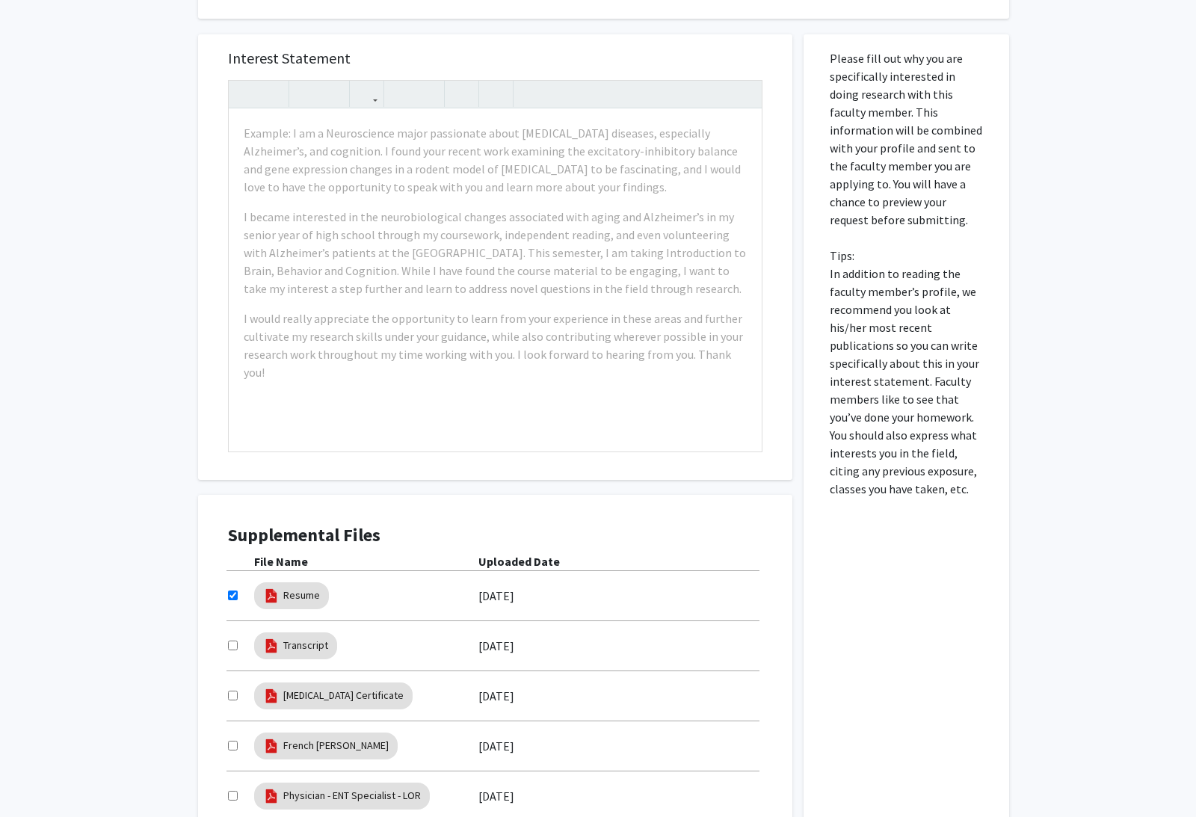
click at [232, 647] on input "checkbox" at bounding box center [233, 645] width 10 height 10
checkbox input "true"
click at [231, 690] on input "checkbox" at bounding box center [233, 695] width 10 height 10
checkbox input "true"
click at [235, 741] on input "checkbox" at bounding box center [233, 746] width 10 height 10
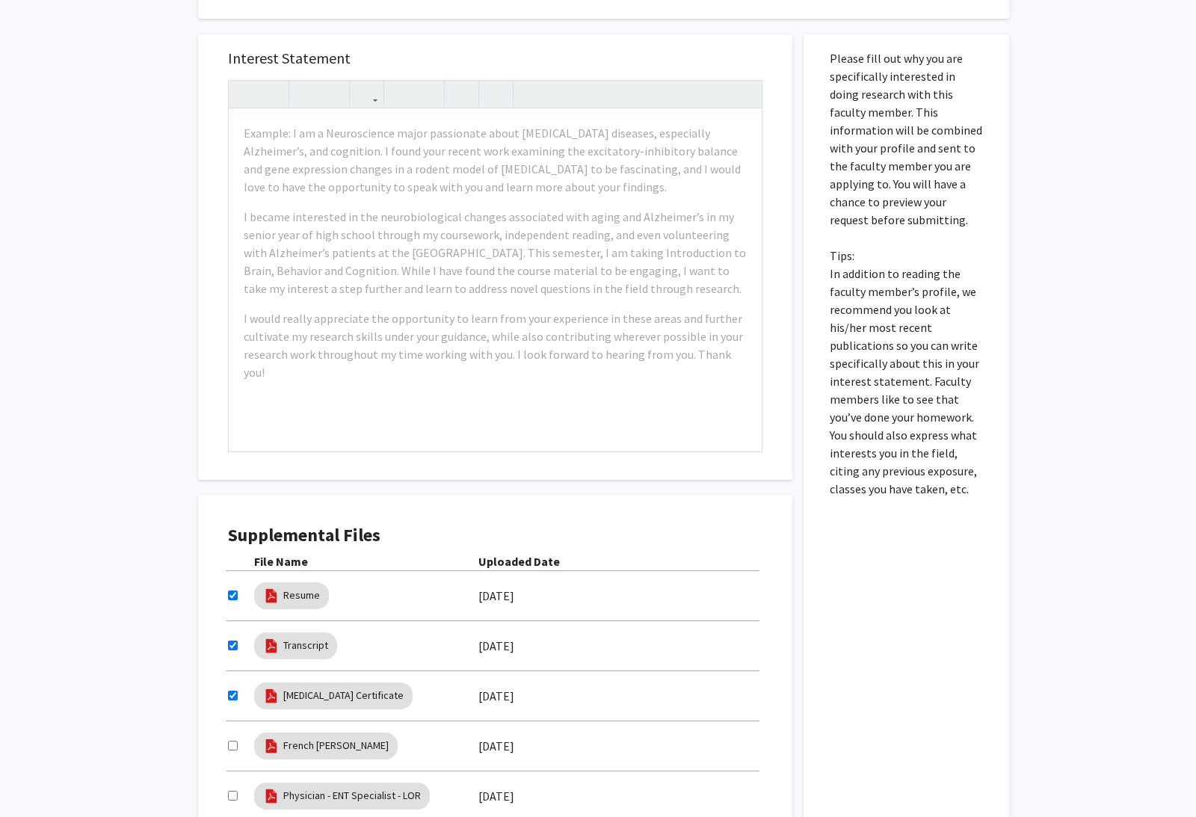
checkbox input "true"
click at [233, 791] on input "checkbox" at bounding box center [233, 796] width 10 height 10
checkbox input "true"
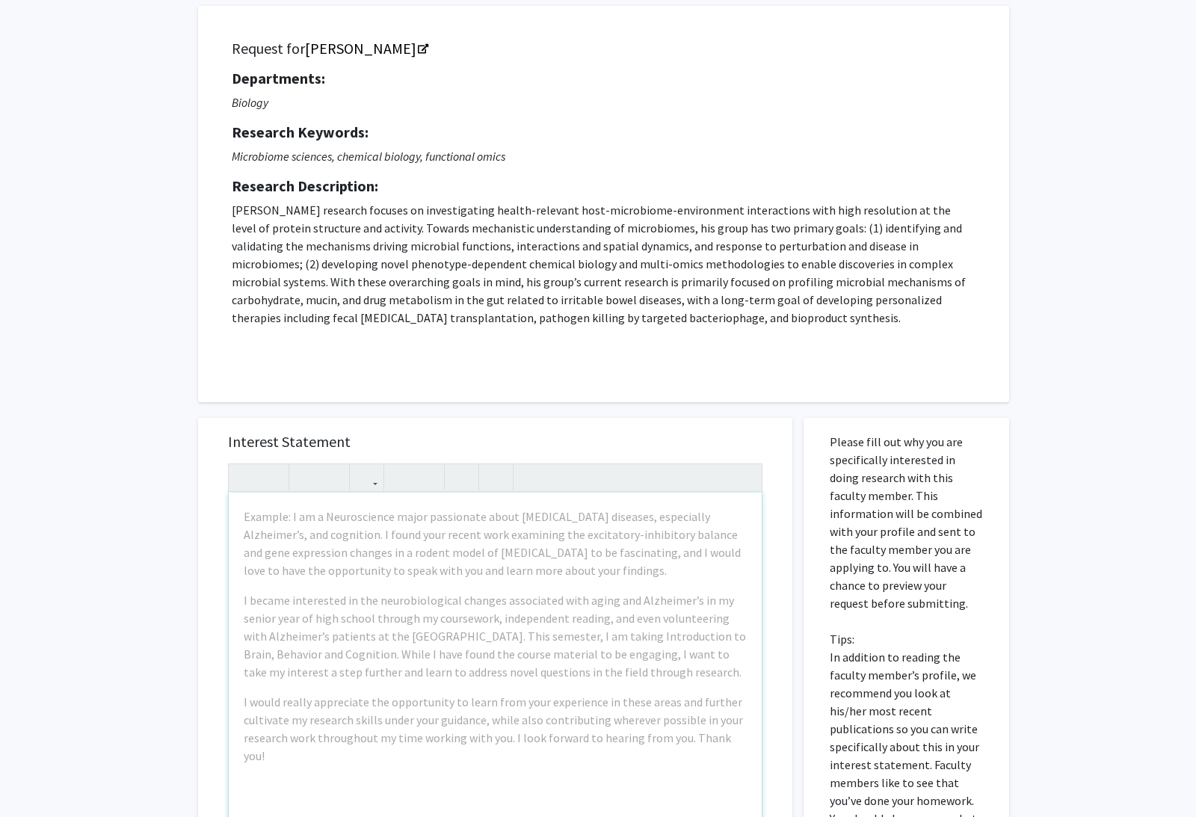
scroll to position [316, 0]
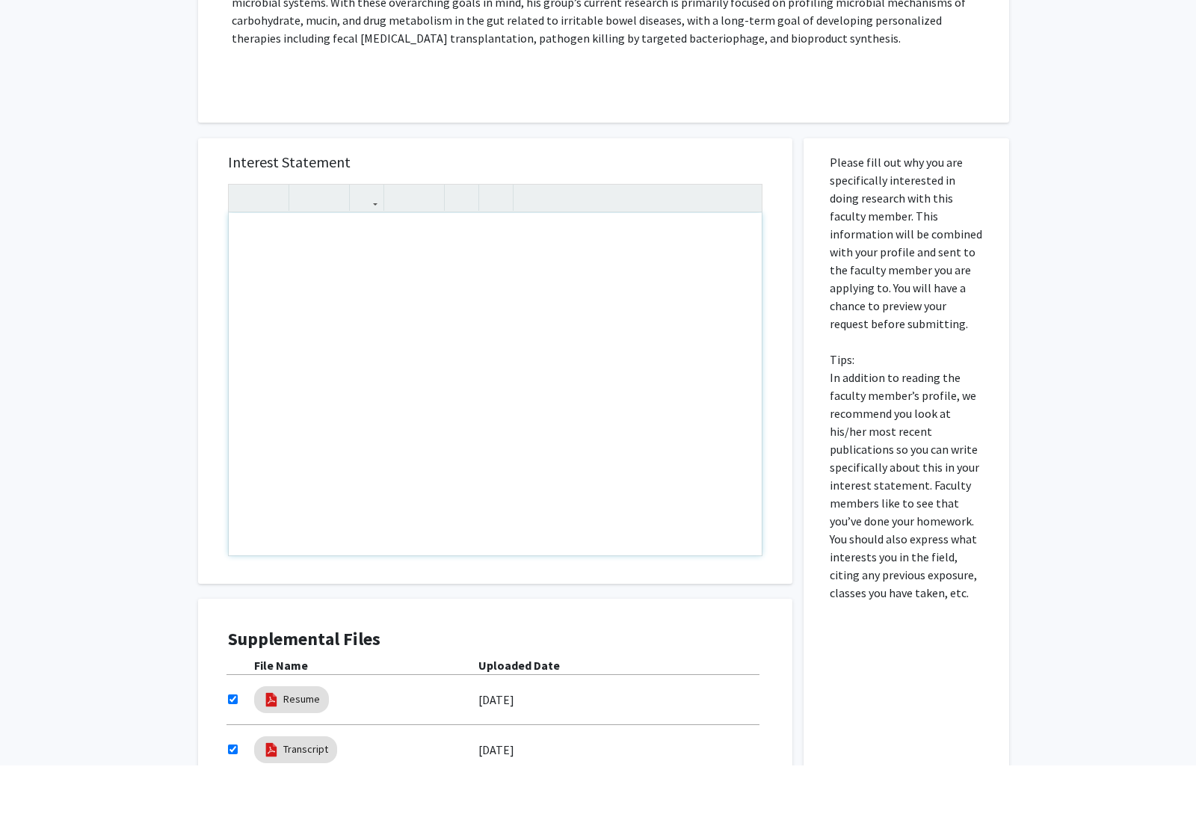
click at [465, 265] on div "Note to users with screen readers: Please press Alt+0 or Option+0 to deactivate…" at bounding box center [495, 436] width 533 height 342
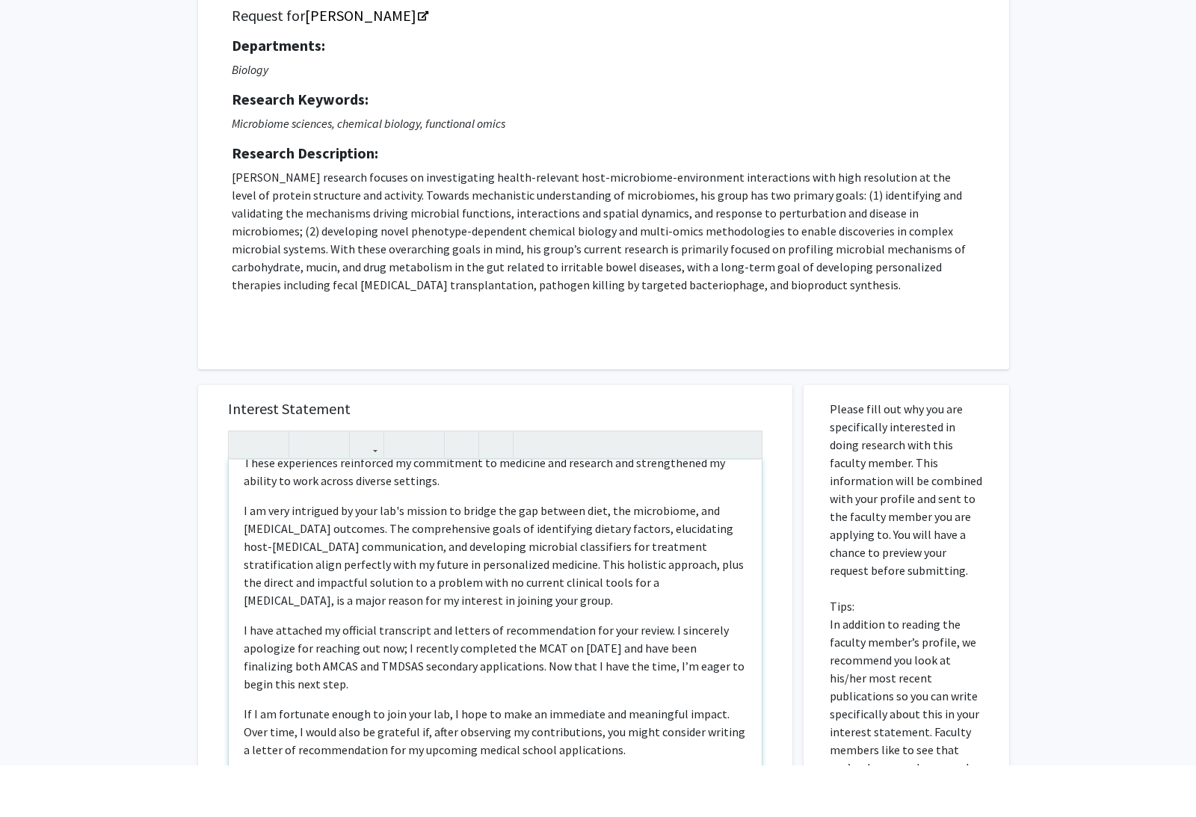
scroll to position [333, 0]
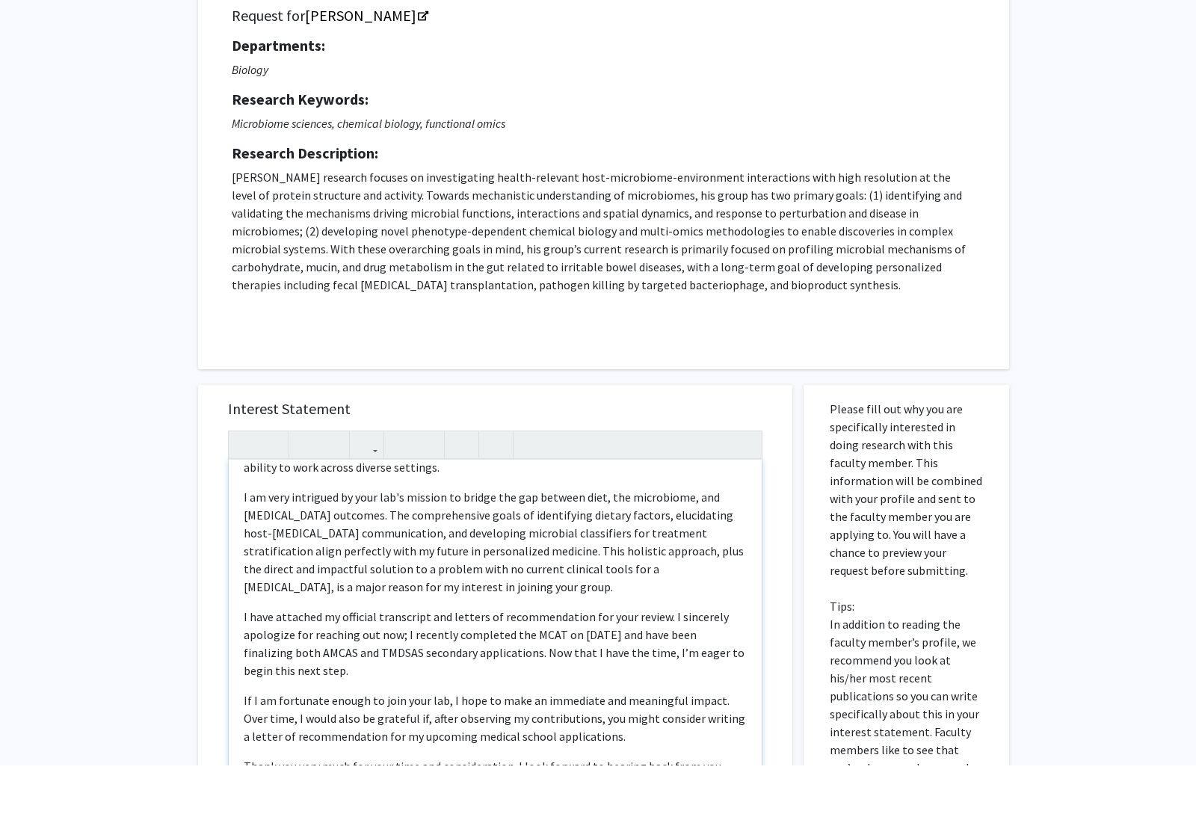
click at [565, 540] on p "I am very intrigued by your lab's mission to bridge the gap between diet, the m…" at bounding box center [495, 594] width 503 height 108
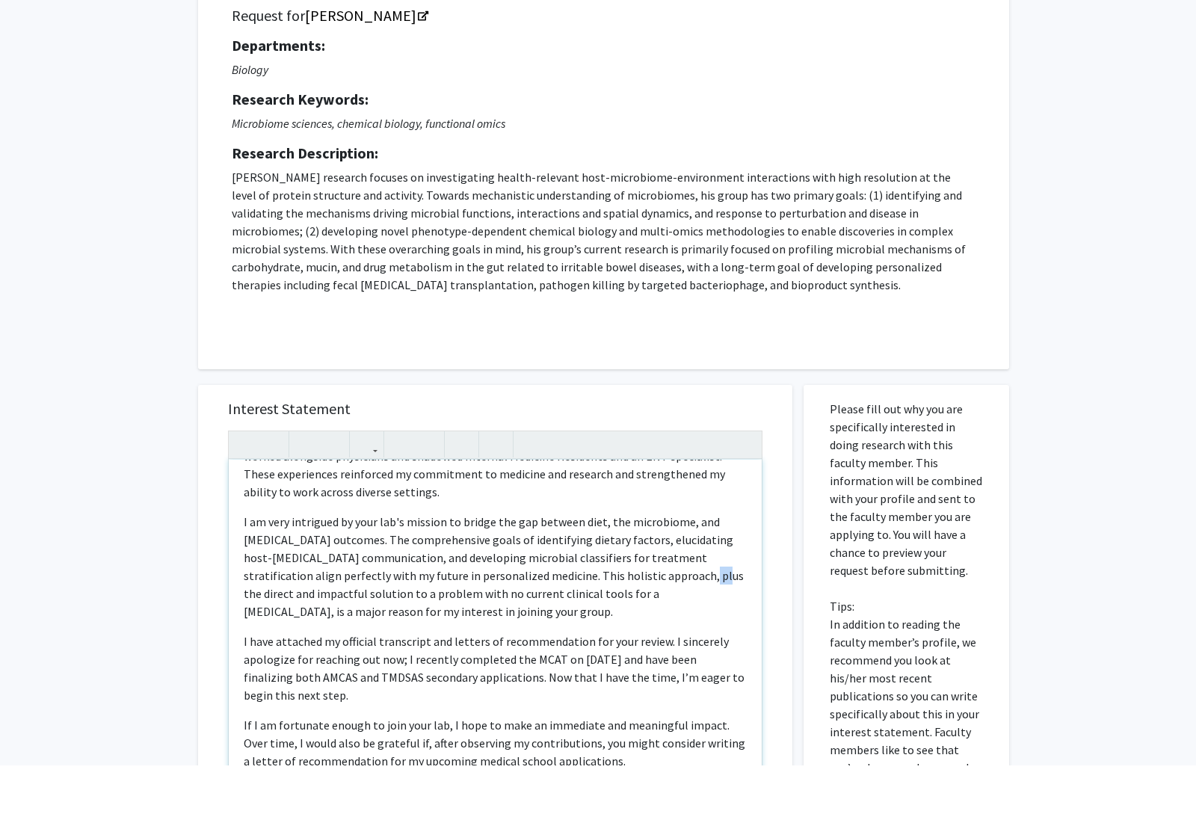
scroll to position [289, 0]
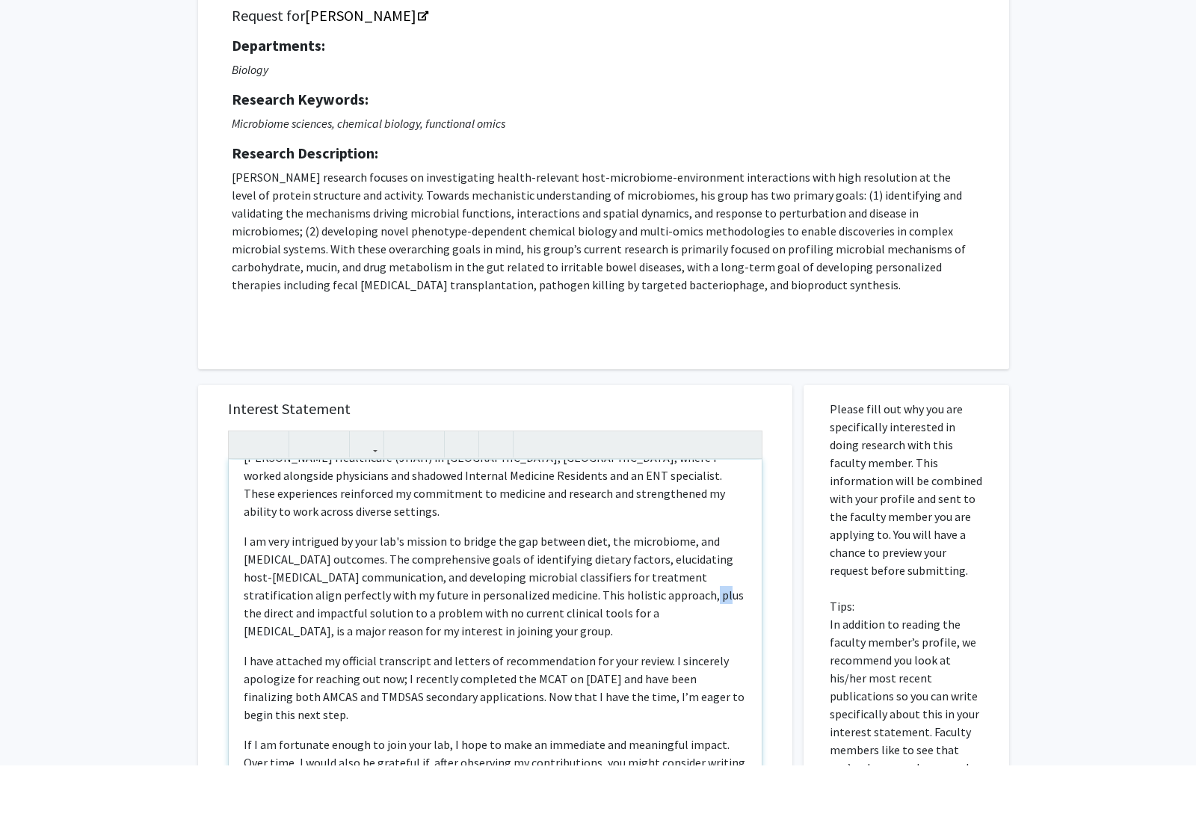
click at [501, 584] on p "I am very intrigued by your lab's mission to bridge the gap between diet, the m…" at bounding box center [495, 638] width 503 height 108
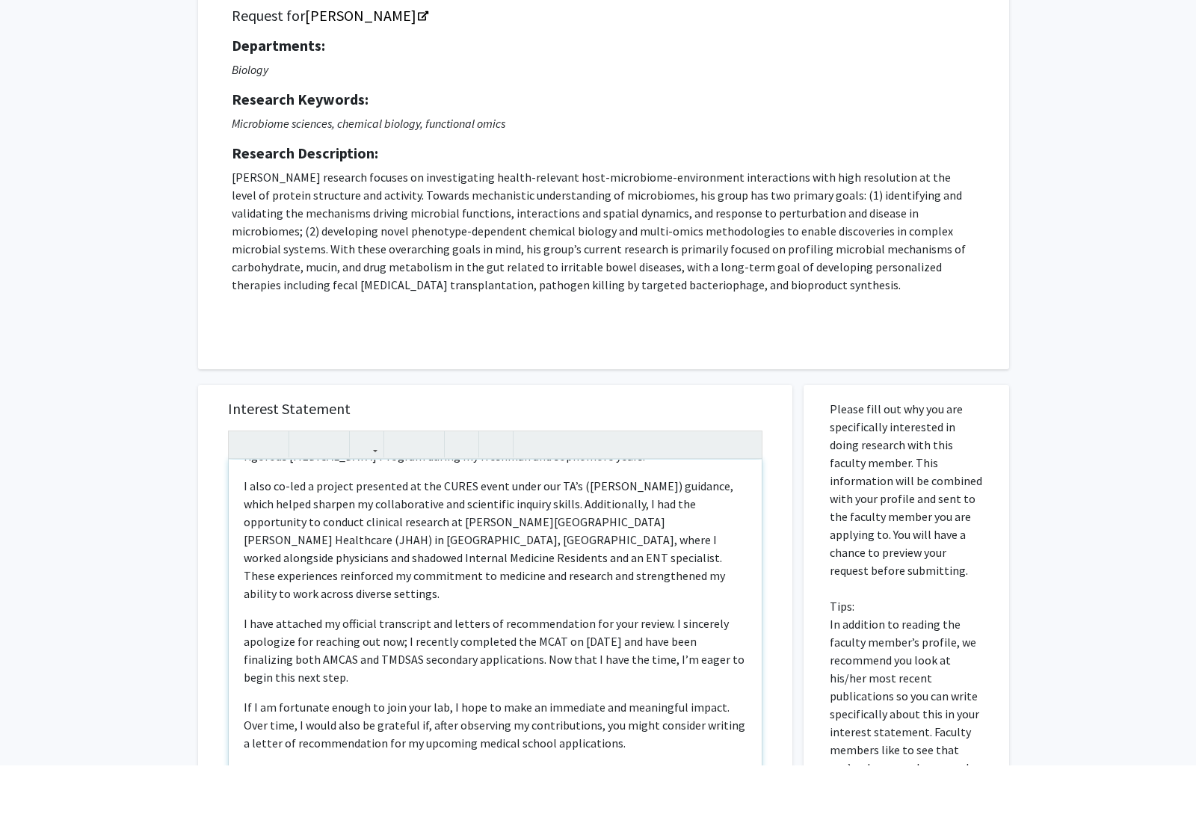
scroll to position [202, 0]
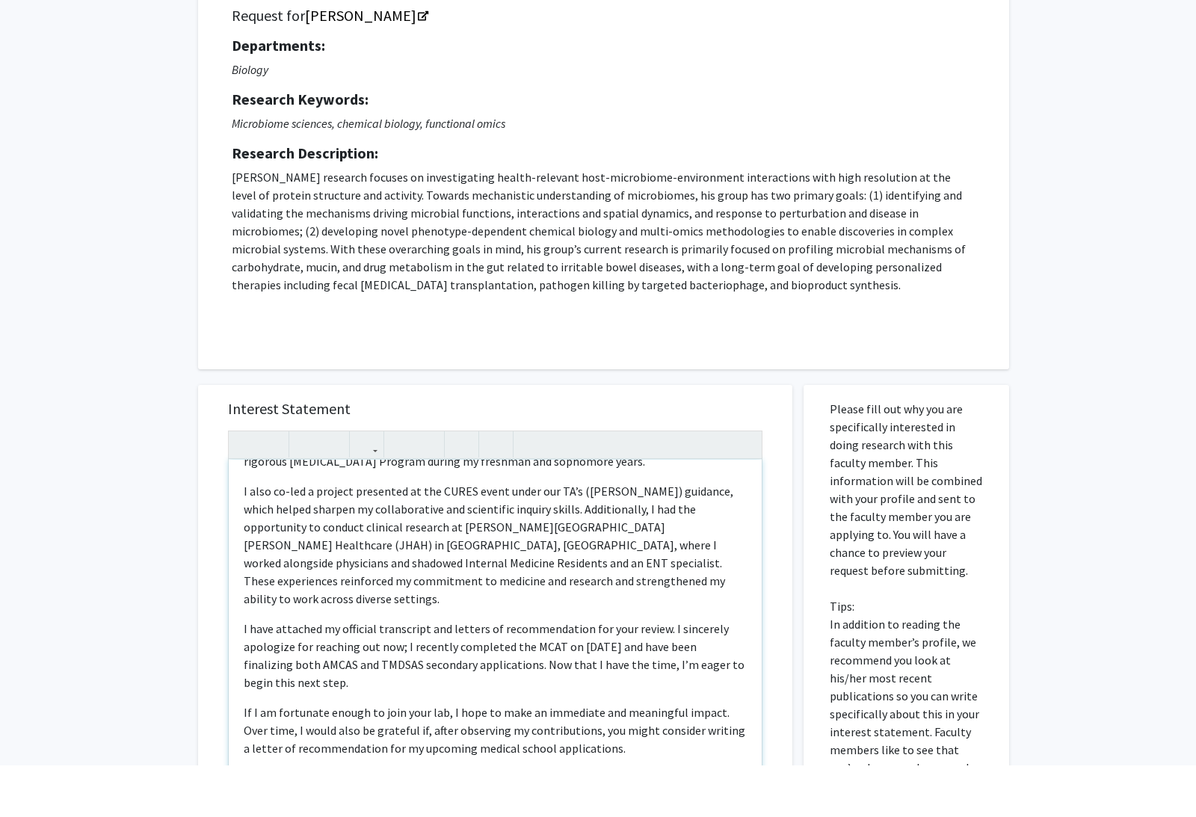
click at [441, 755] on p "If I am fortunate enough to join your lab, I hope to make an immediate and mean…" at bounding box center [495, 782] width 503 height 54
type textarea "<l>Ipsumdolo Si. Ametco,</a><e>Seddoeius! Te inci ut Labor Etd, mag A en a mini…"
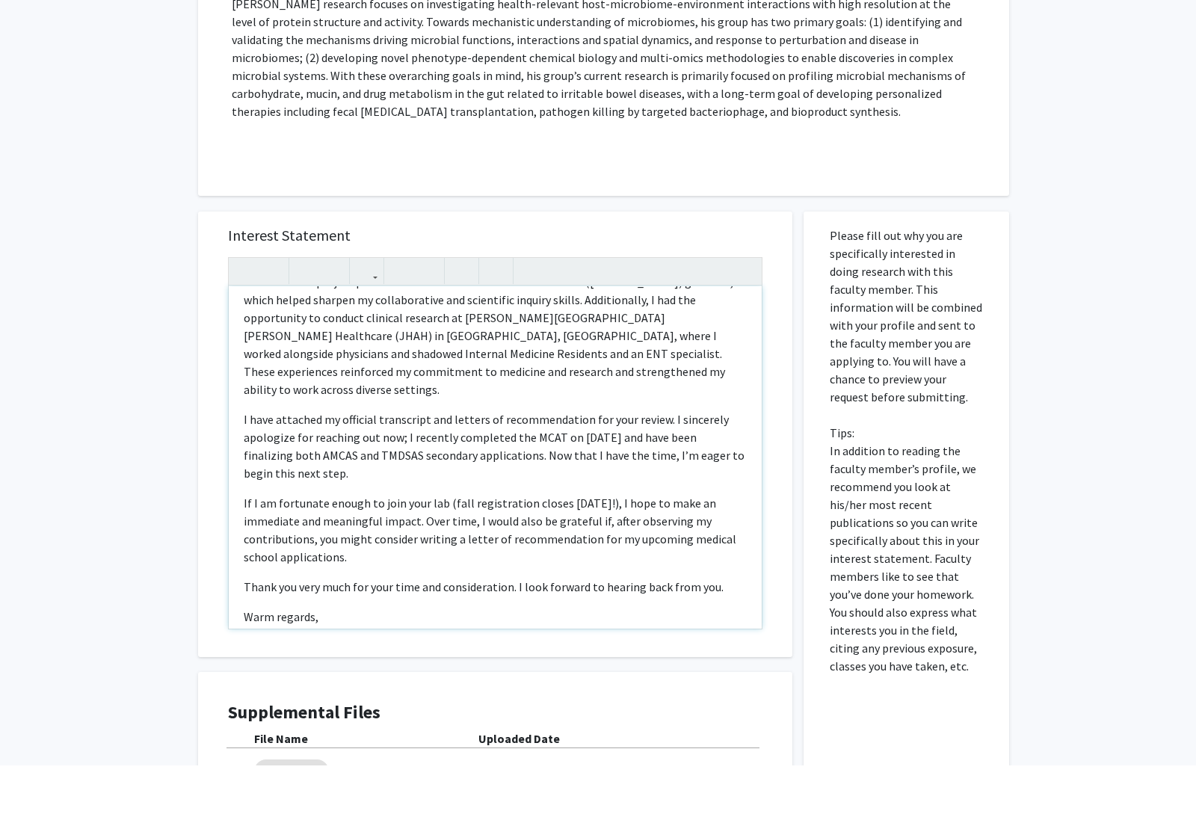
scroll to position [651, 0]
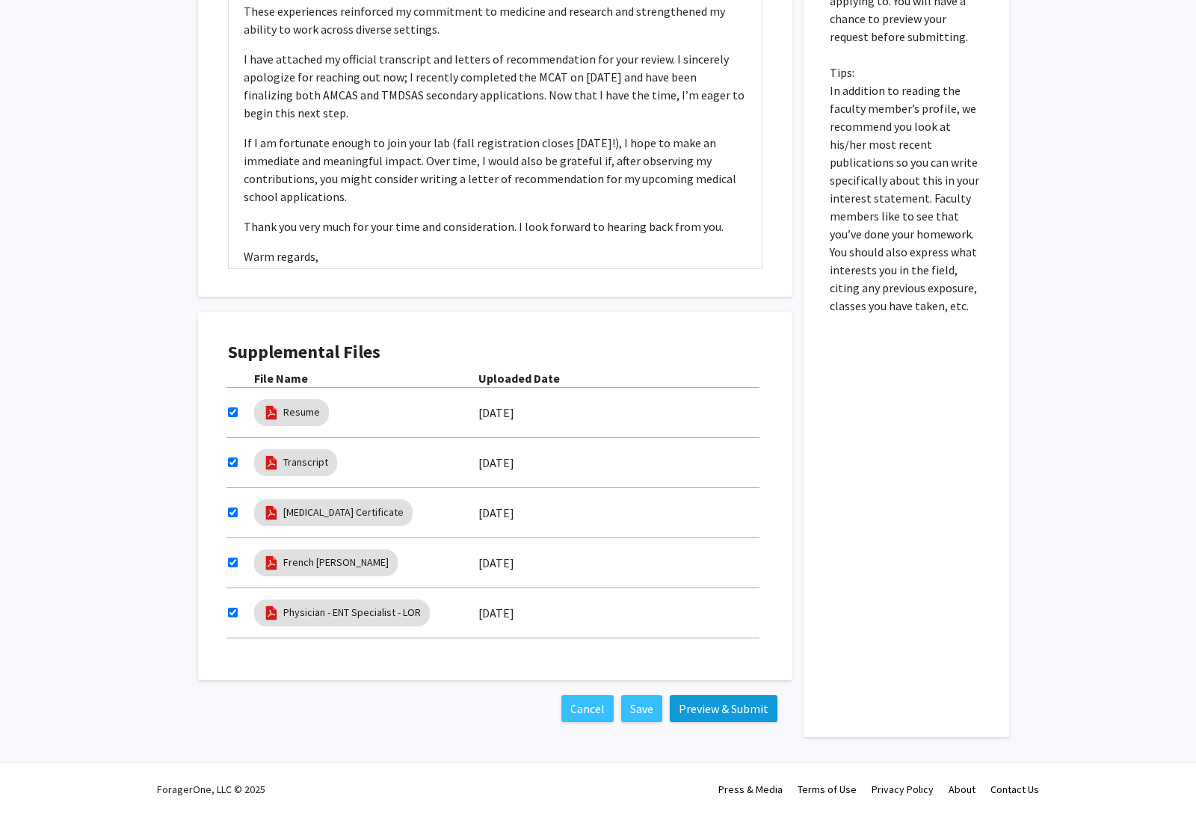
click at [696, 714] on button "Preview & Submit" at bounding box center [724, 712] width 108 height 27
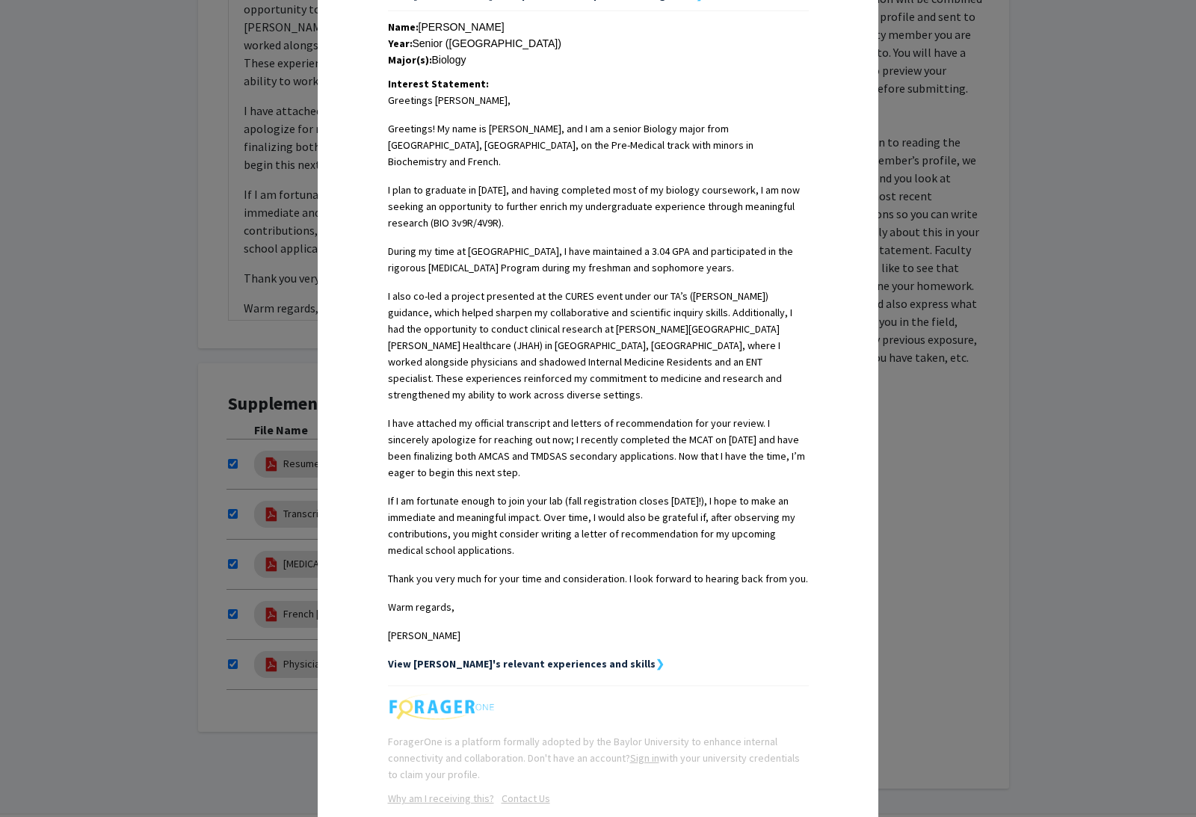
scroll to position [332, 0]
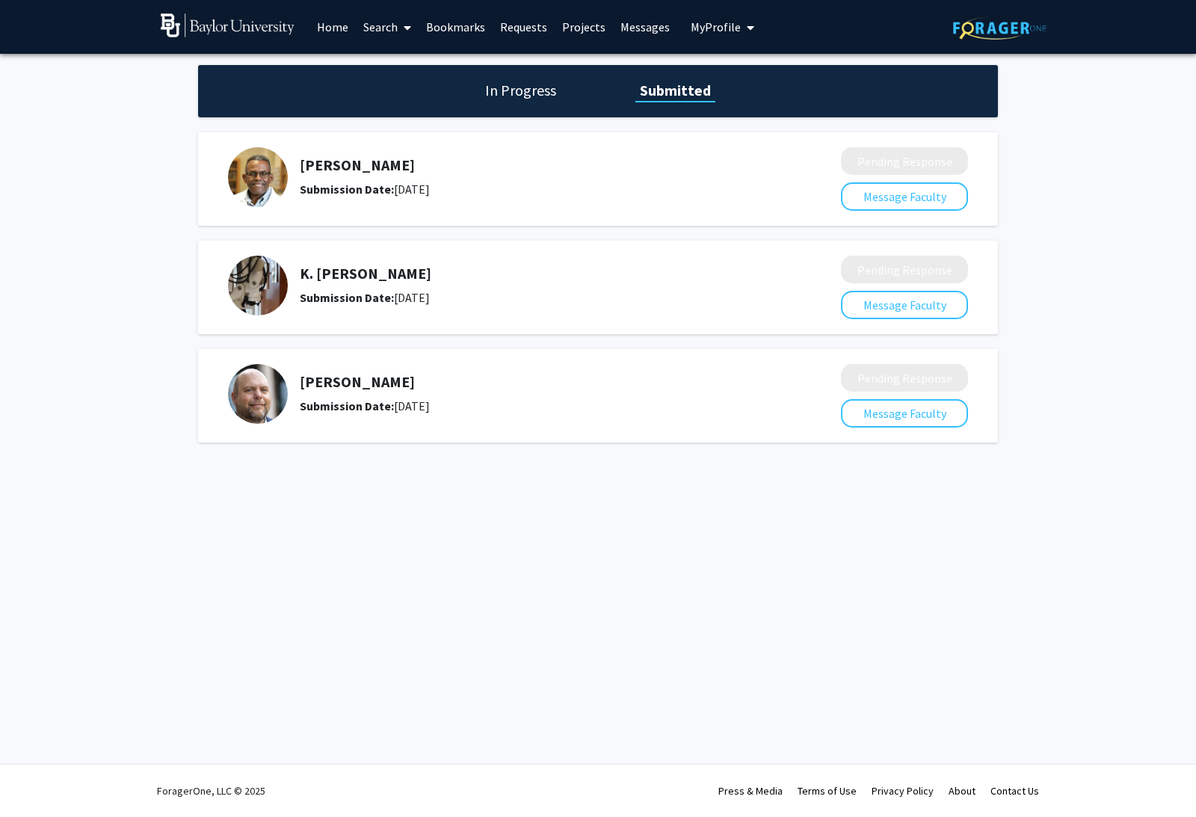
click at [387, 37] on link "Search" at bounding box center [387, 27] width 63 height 52
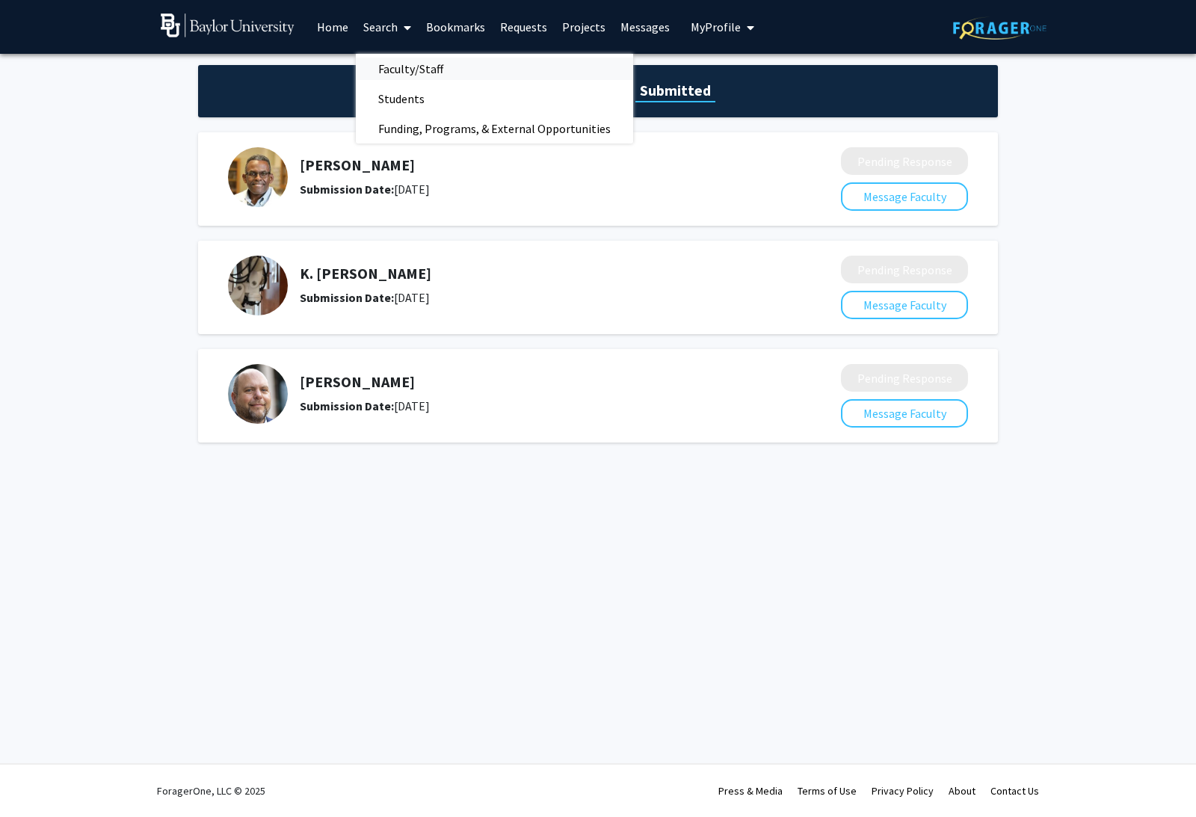
click at [394, 72] on span "Faculty/Staff" at bounding box center [411, 69] width 110 height 30
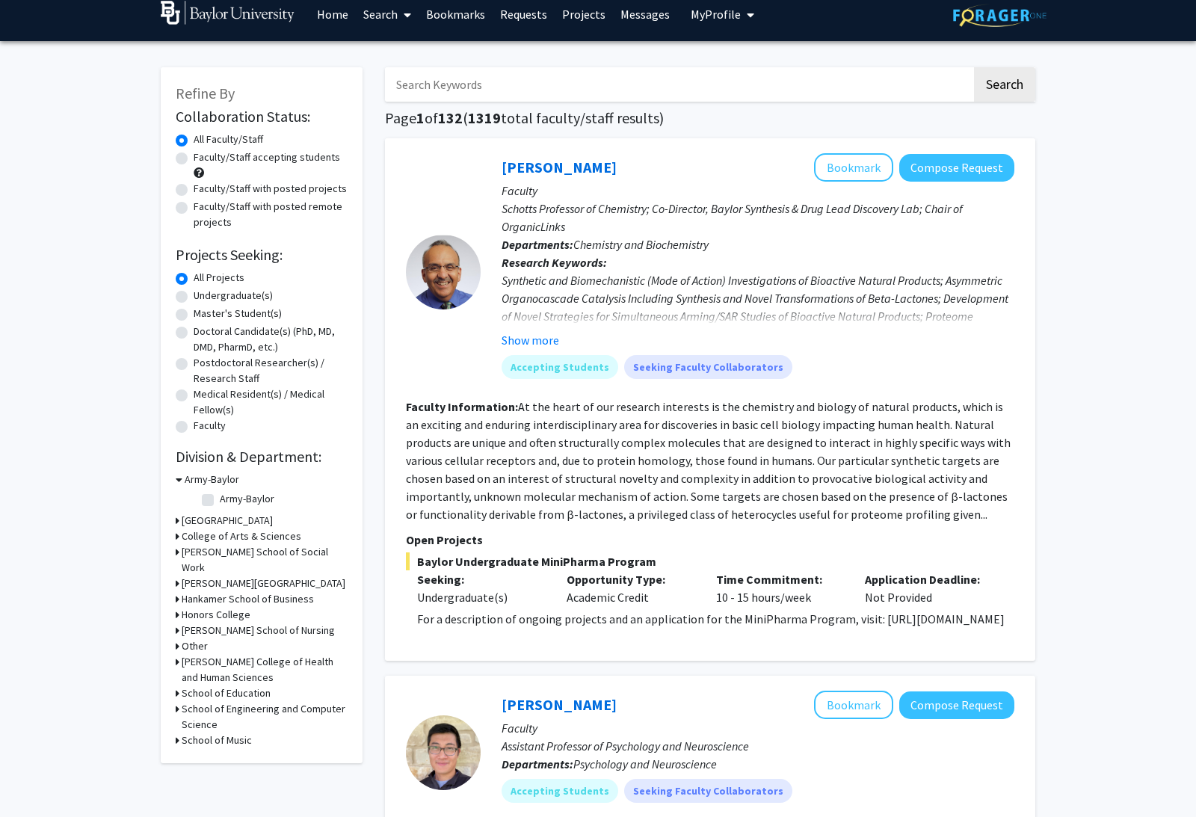
scroll to position [13, 0]
click at [222, 537] on h3 "College of Arts & Sciences" at bounding box center [242, 536] width 120 height 16
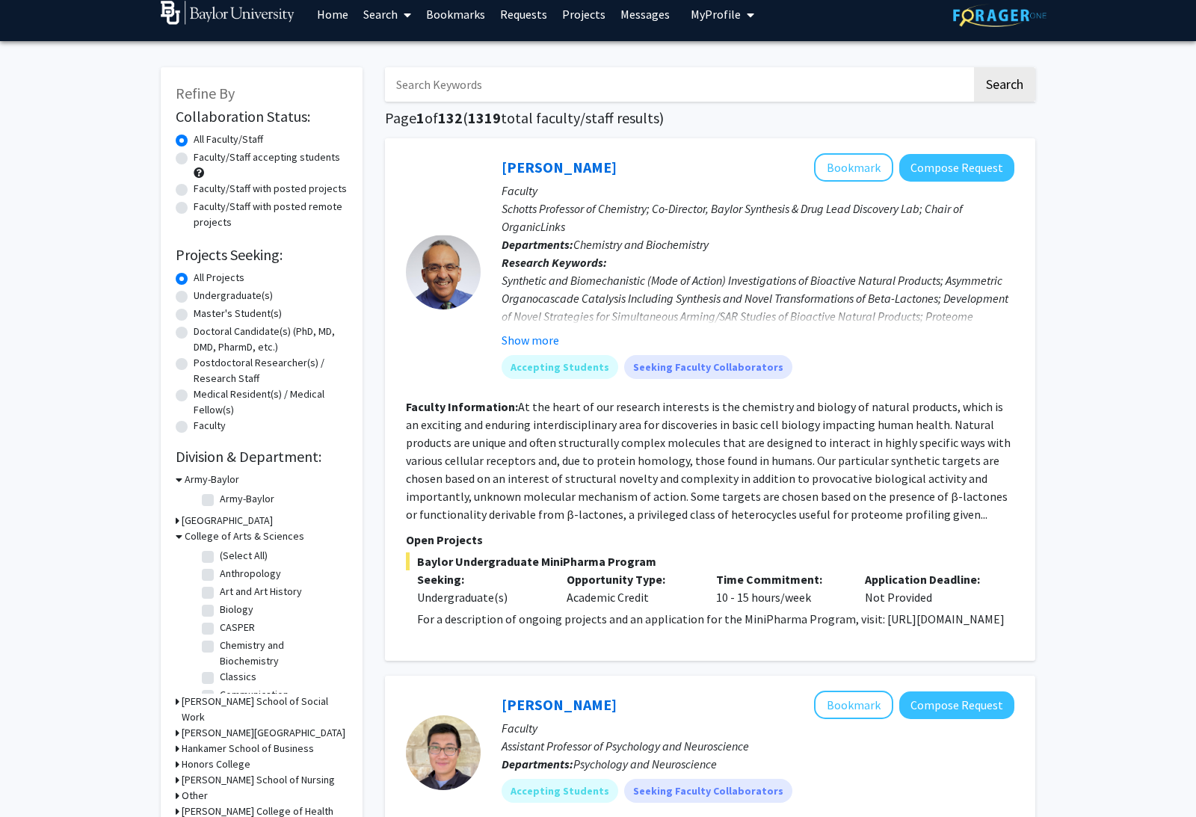
drag, startPoint x: 208, startPoint y: 610, endPoint x: 208, endPoint y: 622, distance: 12.7
click at [220, 610] on label "Biology" at bounding box center [237, 610] width 34 height 16
click at [220, 610] on input "Biology" at bounding box center [225, 607] width 10 height 10
checkbox input "true"
